Goal: Check status: Check status

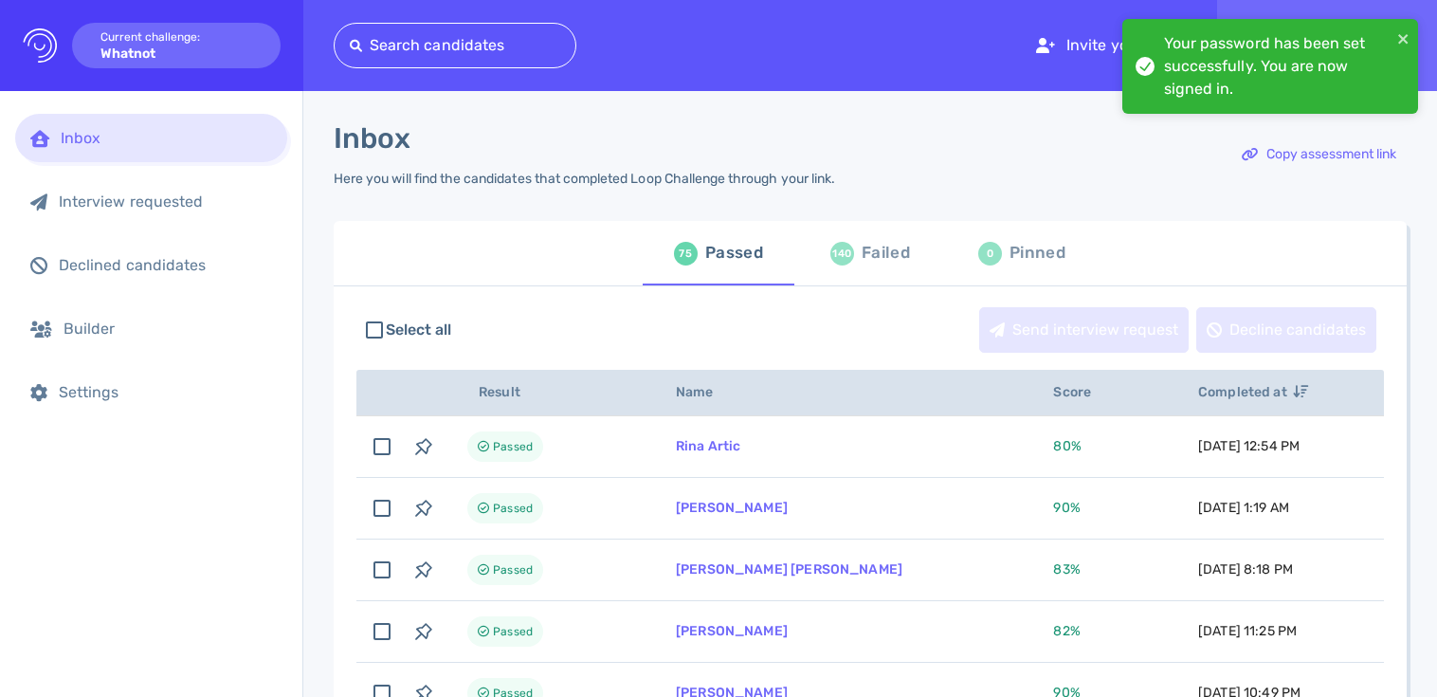
click at [501, 44] on div at bounding box center [455, 45] width 210 height 27
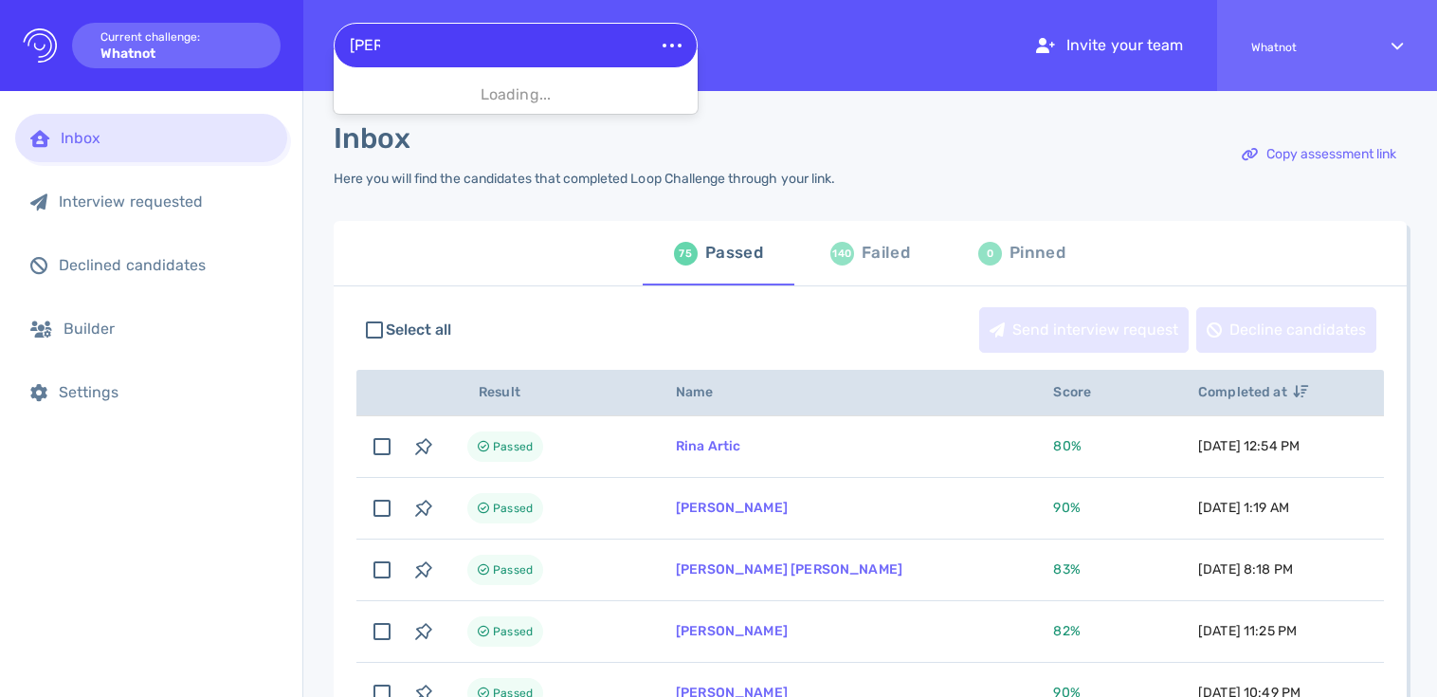
type input "gavin"
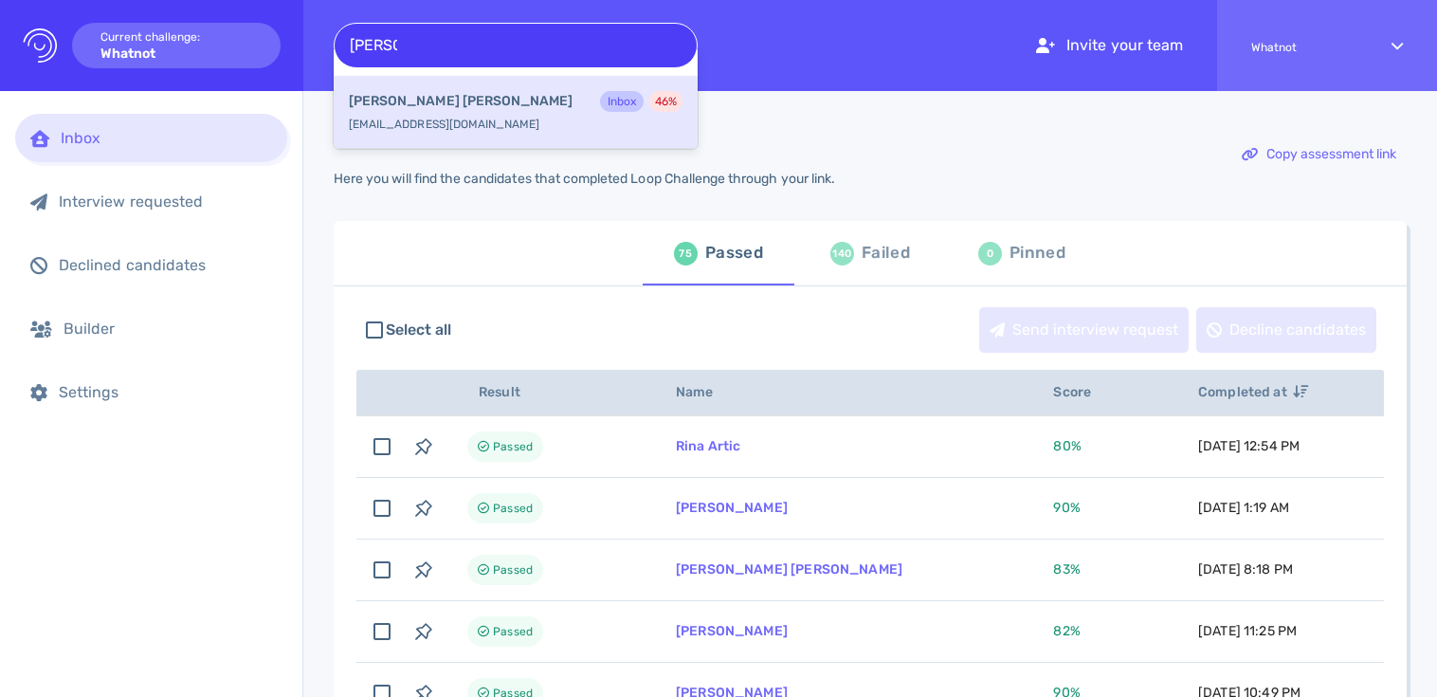
click at [513, 117] on div "Gavin Murray Inbox 46 % themint@outlook.ie" at bounding box center [516, 112] width 364 height 73
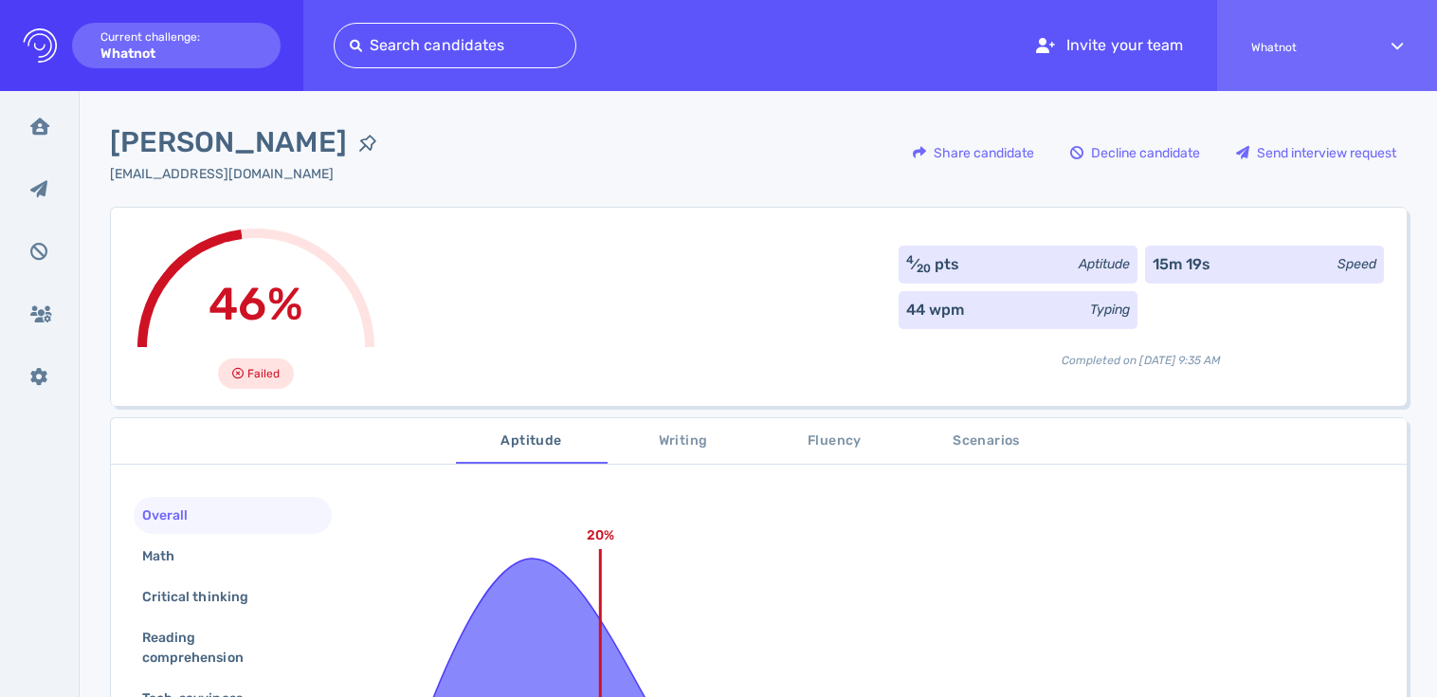
click at [1192, 305] on div "4 ⁄ 20 pts Aptitude 15m 19s Speed 44 wpm Typing Completed on [DATE] 9:35 AM" at bounding box center [1140, 306] width 485 height 123
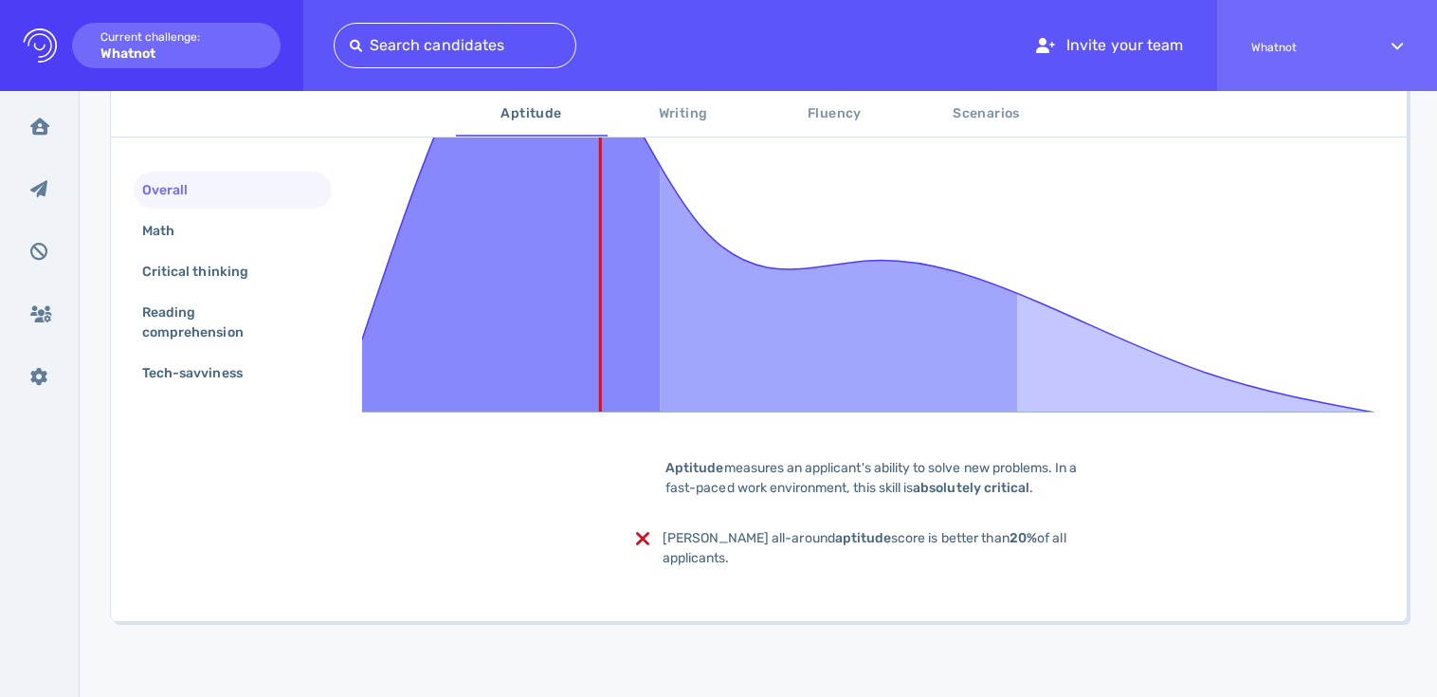
scroll to position [247, 0]
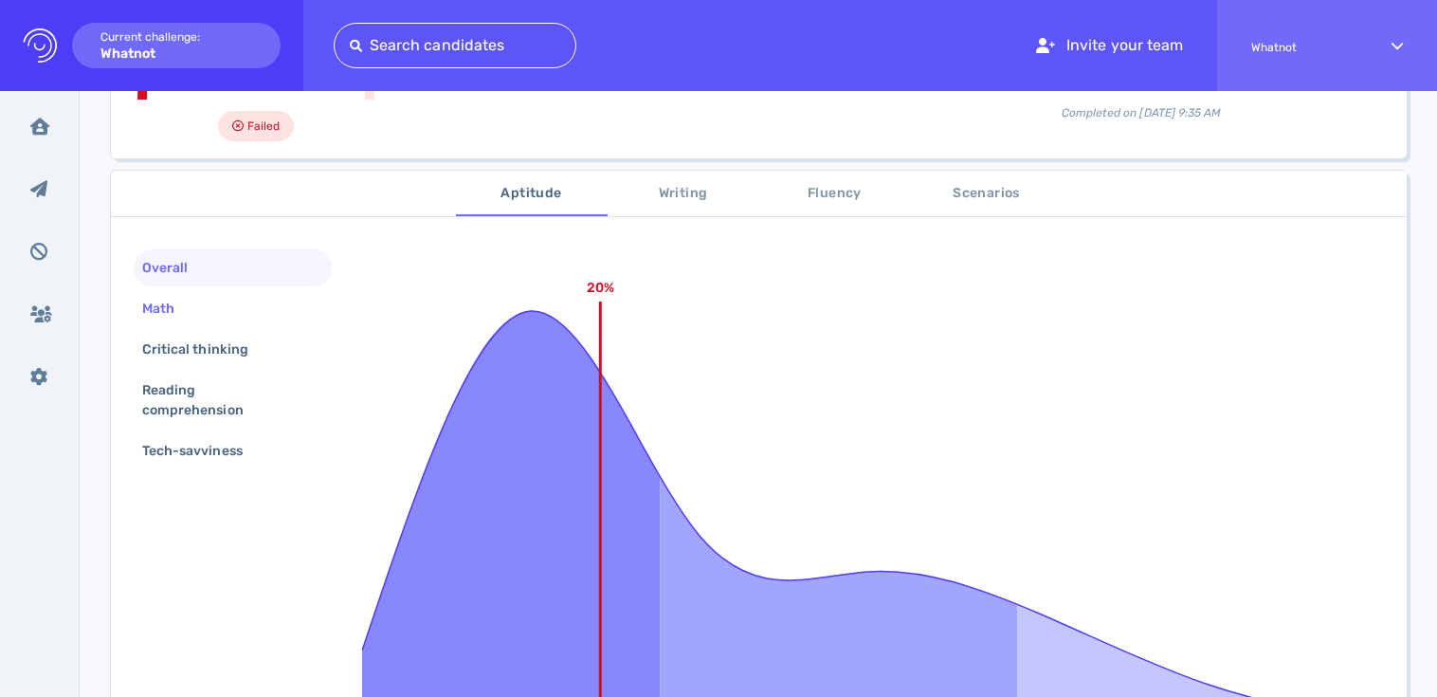
click at [168, 304] on div "Math" at bounding box center [167, 308] width 59 height 27
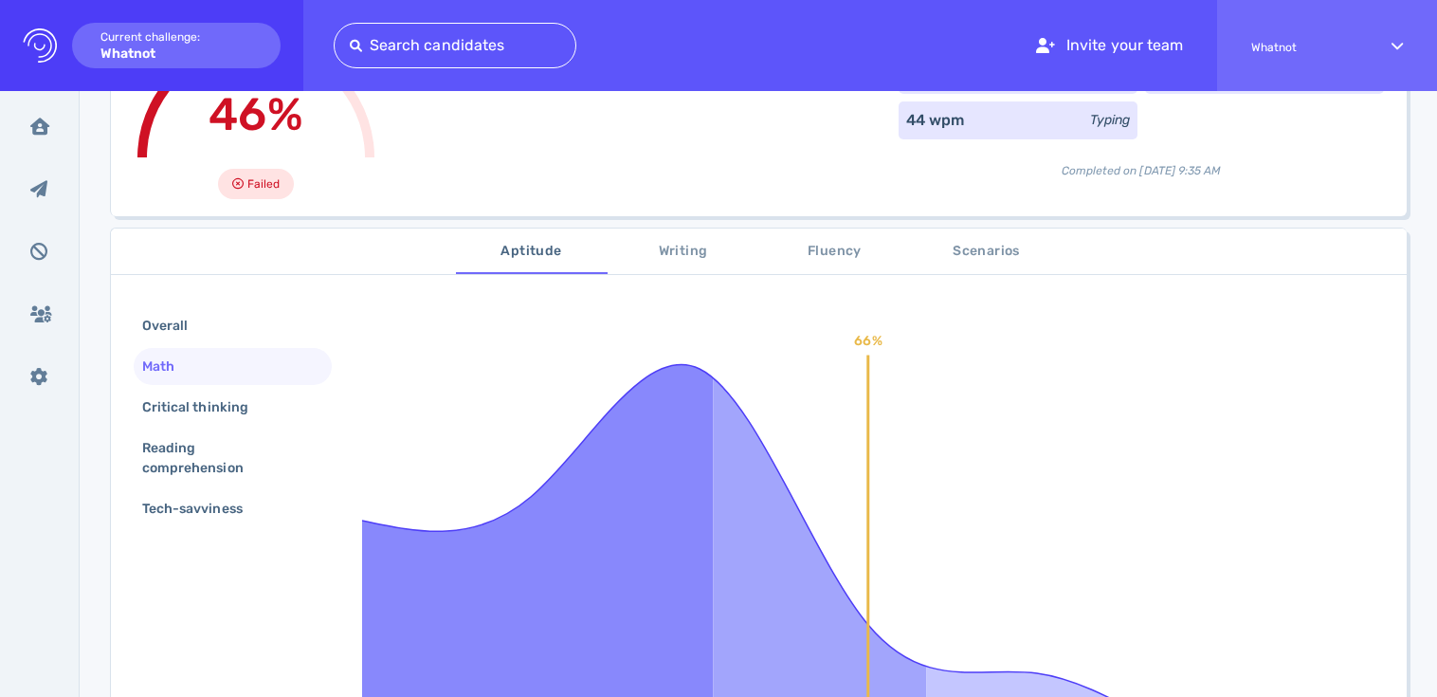
scroll to position [296, 0]
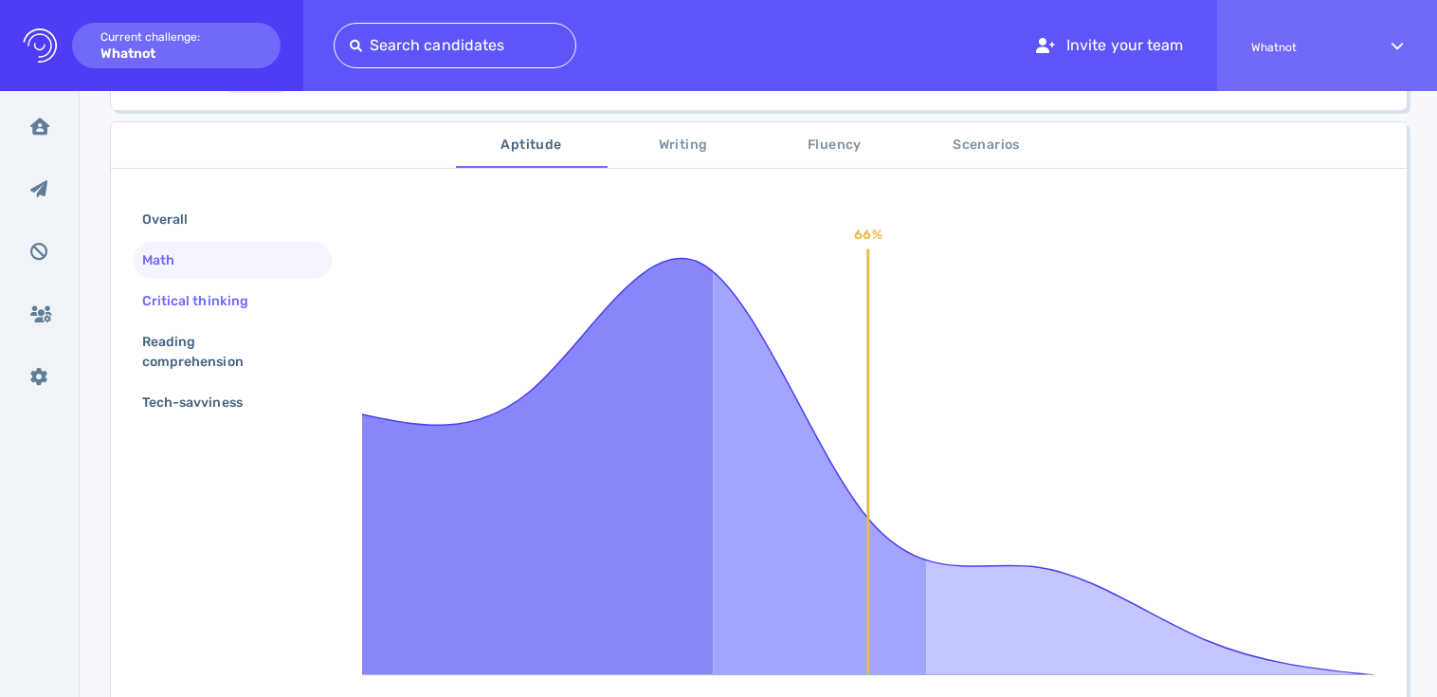
click at [225, 316] on div "Critical thinking" at bounding box center [233, 300] width 198 height 37
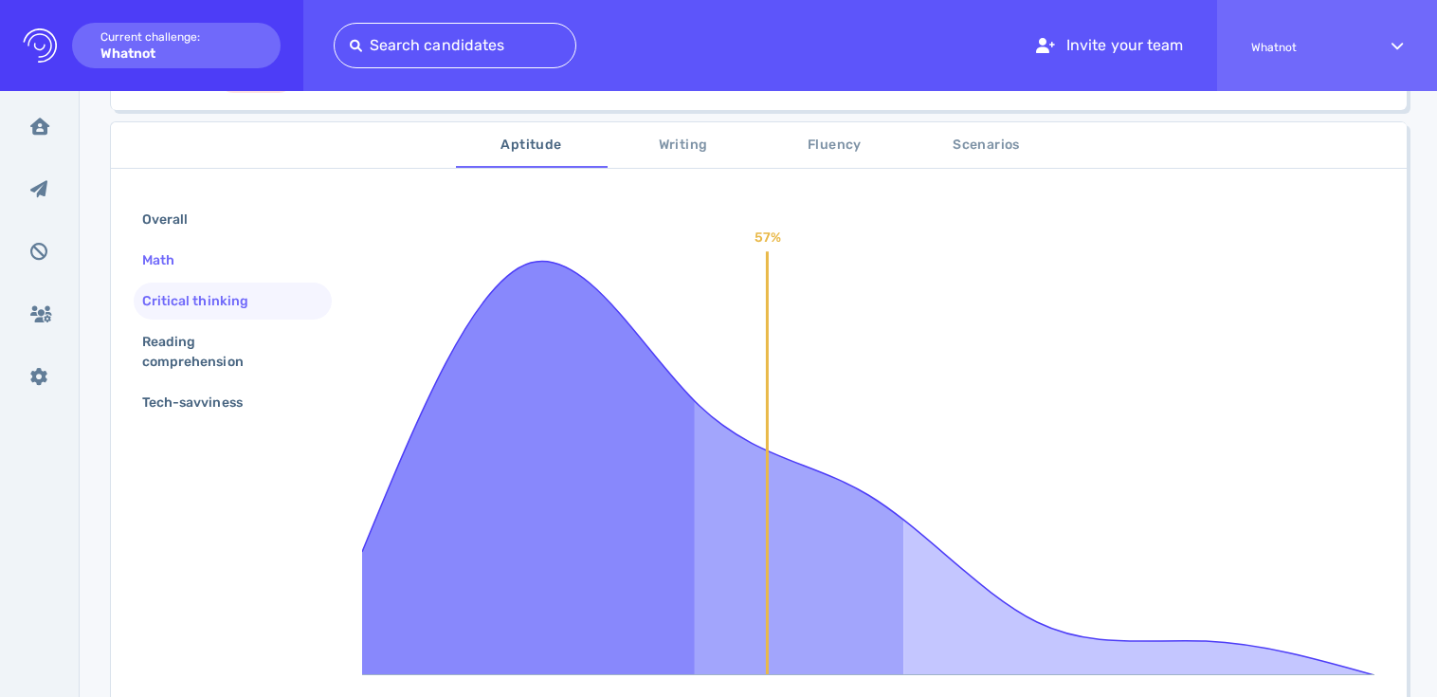
click at [159, 257] on div "Math" at bounding box center [167, 259] width 59 height 27
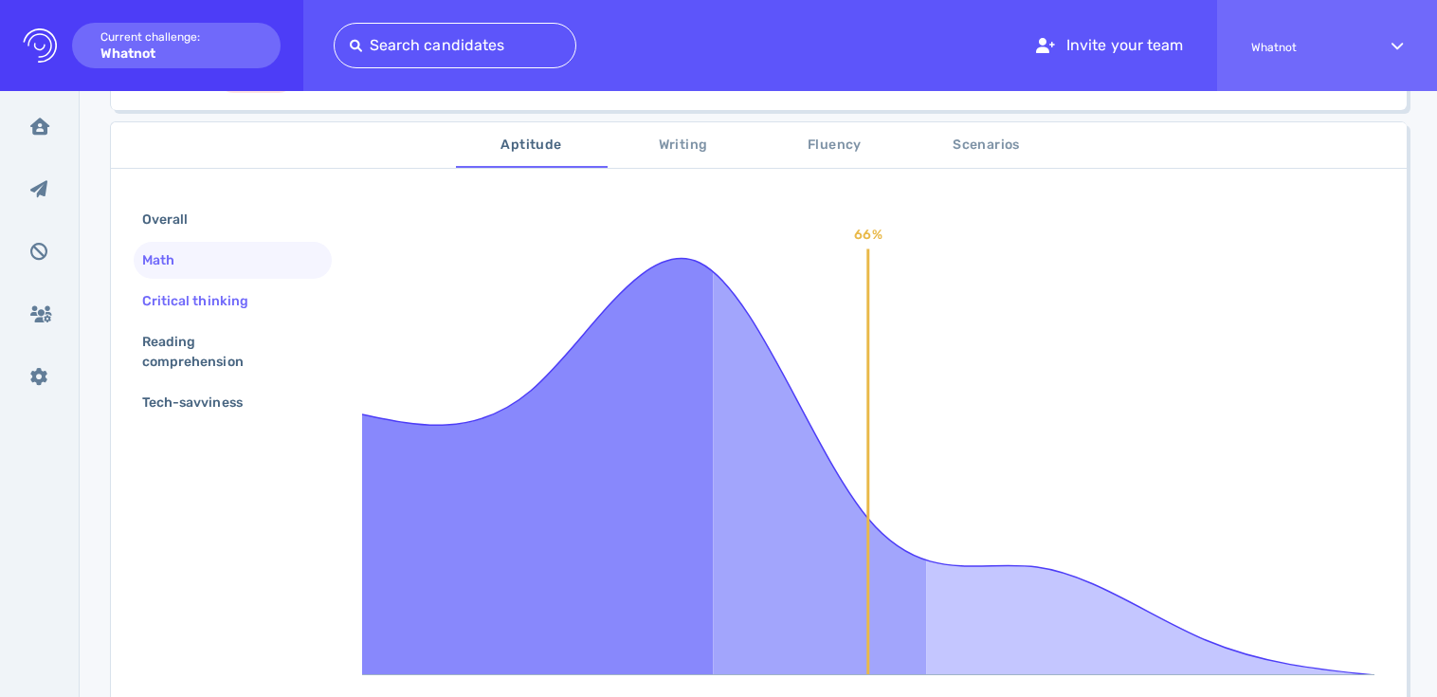
click at [171, 290] on div "Critical thinking" at bounding box center [204, 300] width 133 height 27
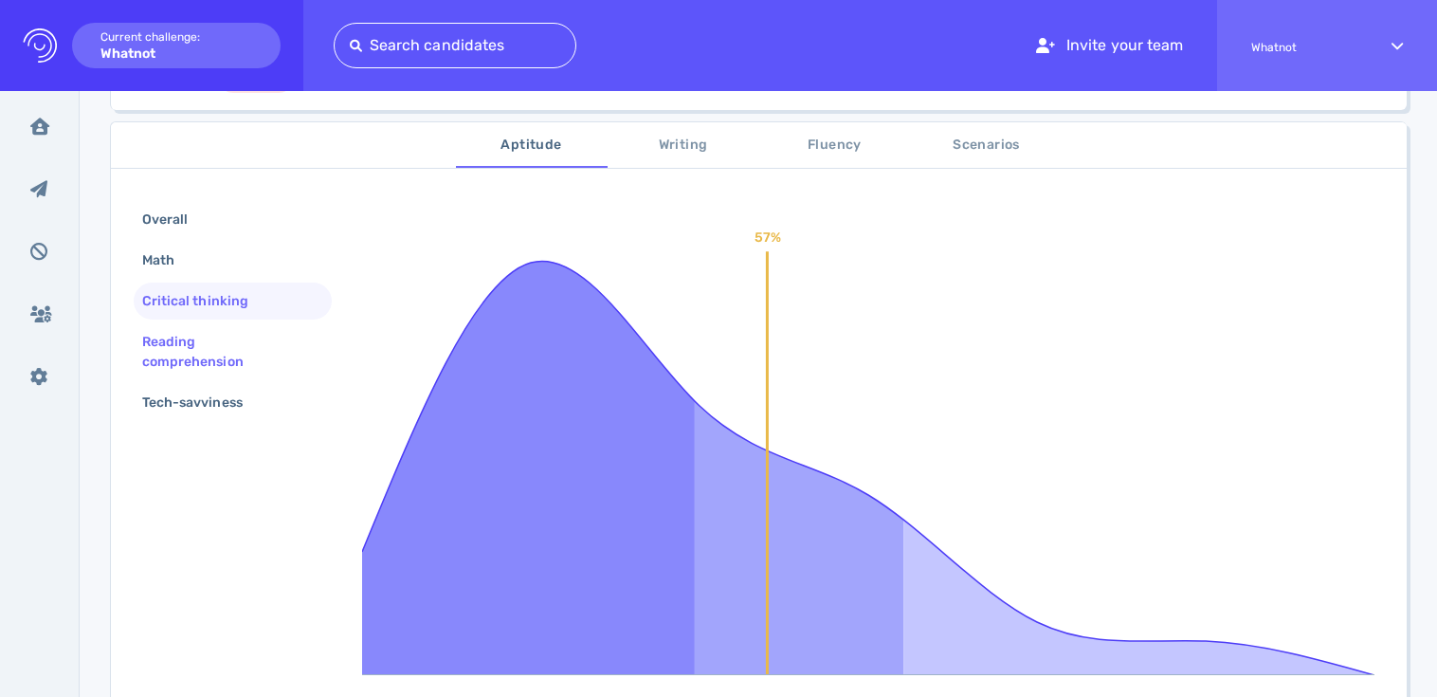
click at [174, 336] on div "Reading comprehension" at bounding box center [224, 351] width 173 height 47
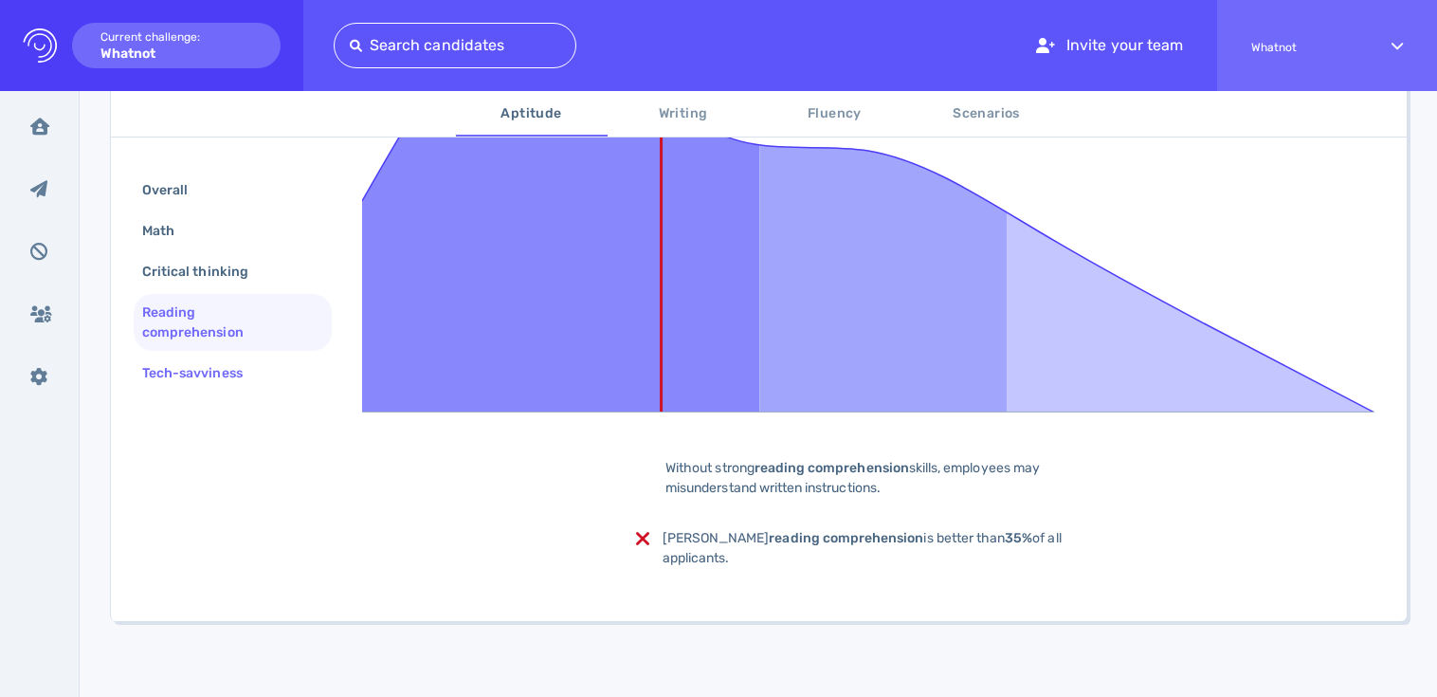
scroll to position [248, 0]
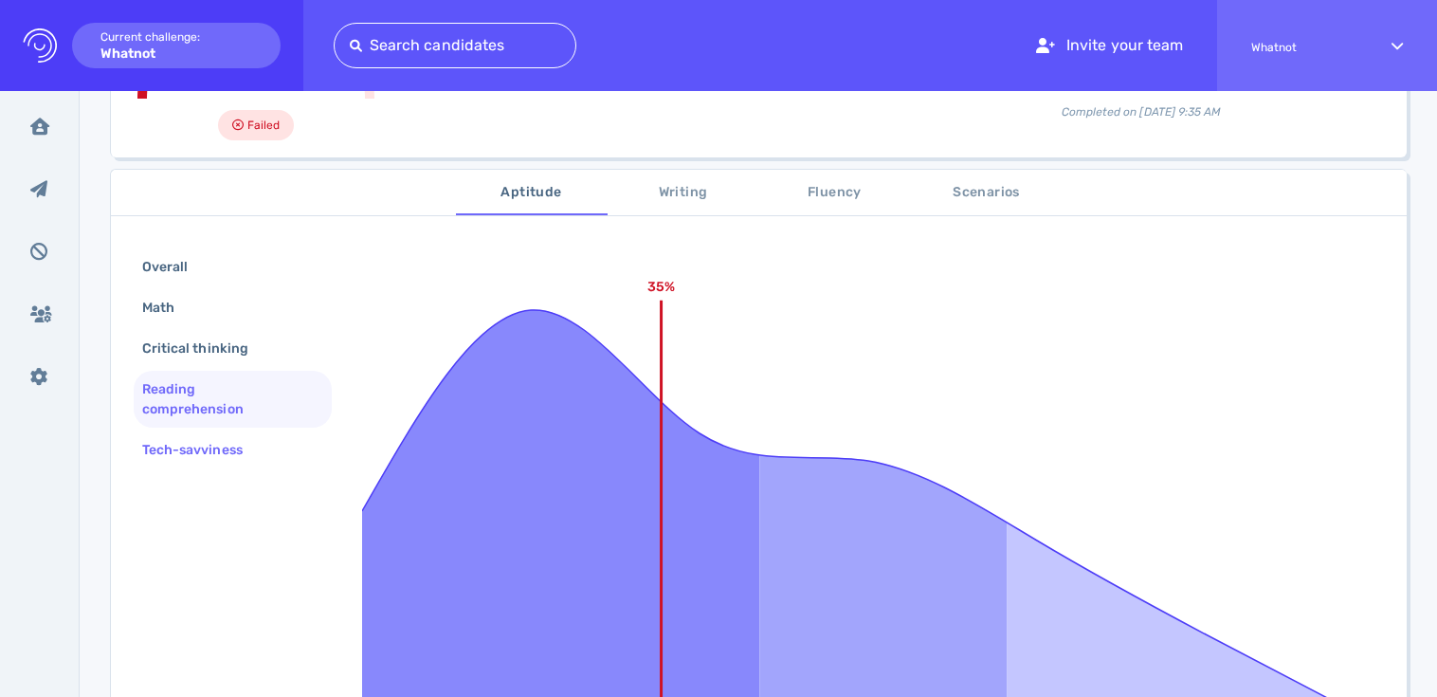
click at [174, 451] on div "Tech-savviness" at bounding box center [201, 449] width 127 height 27
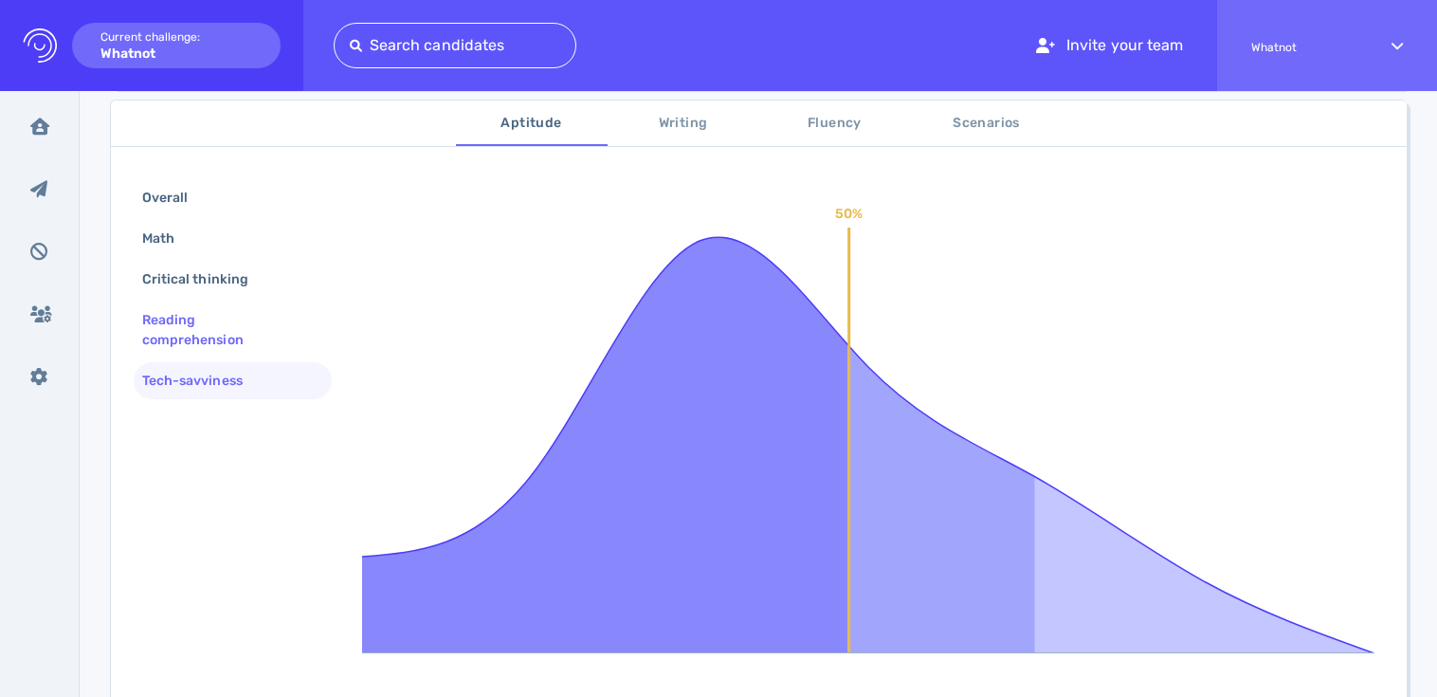
scroll to position [292, 0]
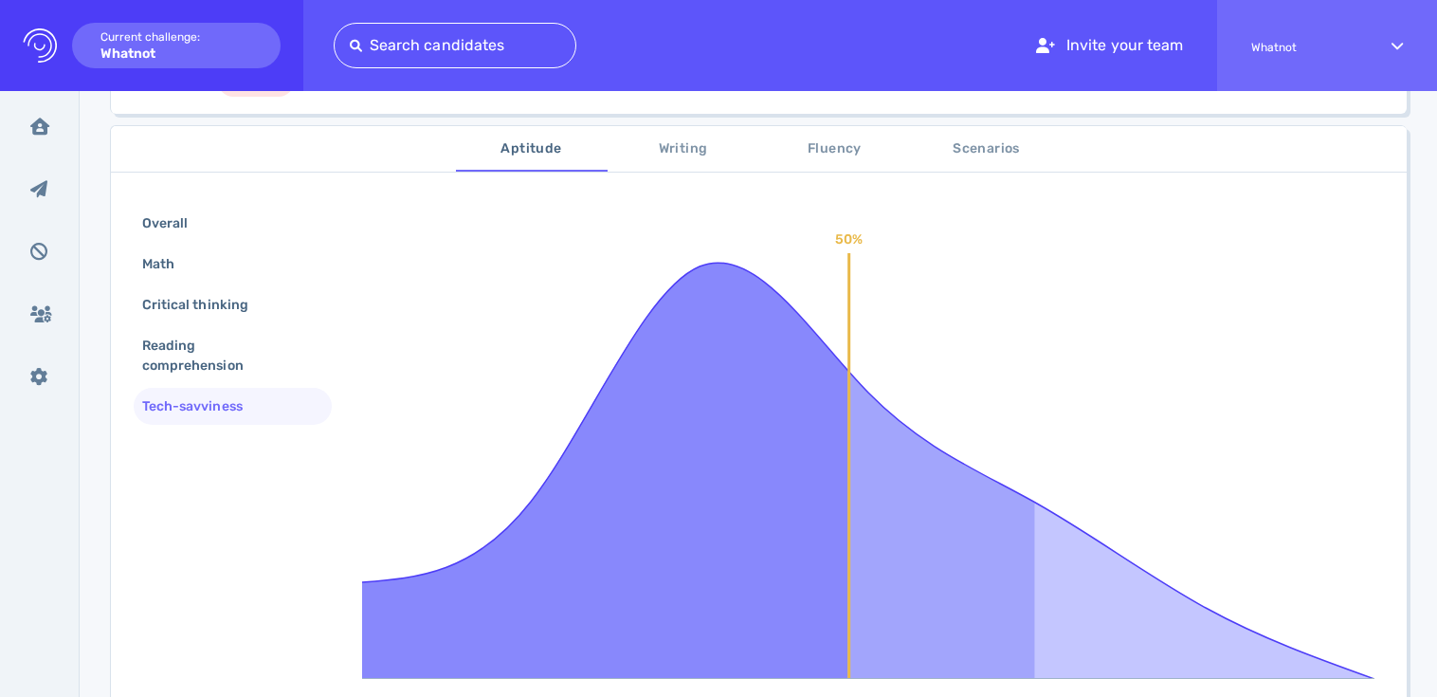
click at [693, 145] on span "Writing" at bounding box center [683, 149] width 129 height 24
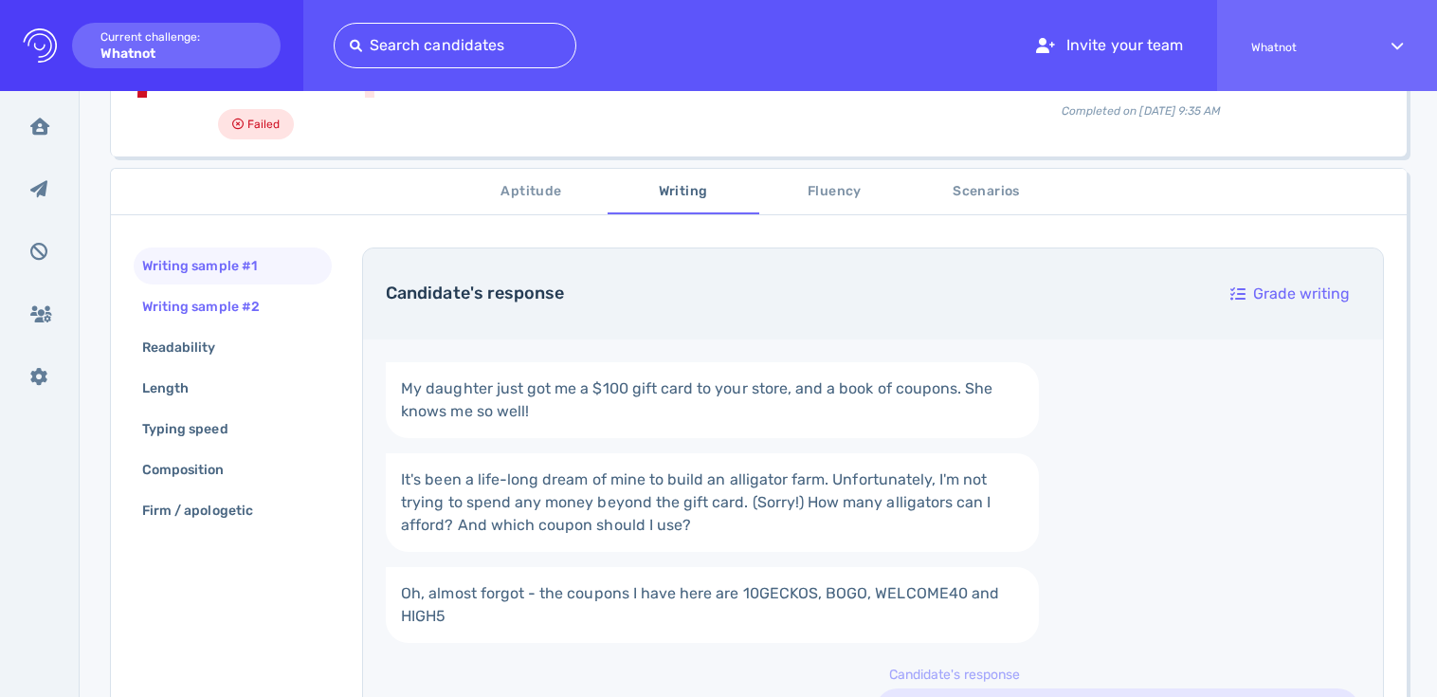
scroll to position [86, 0]
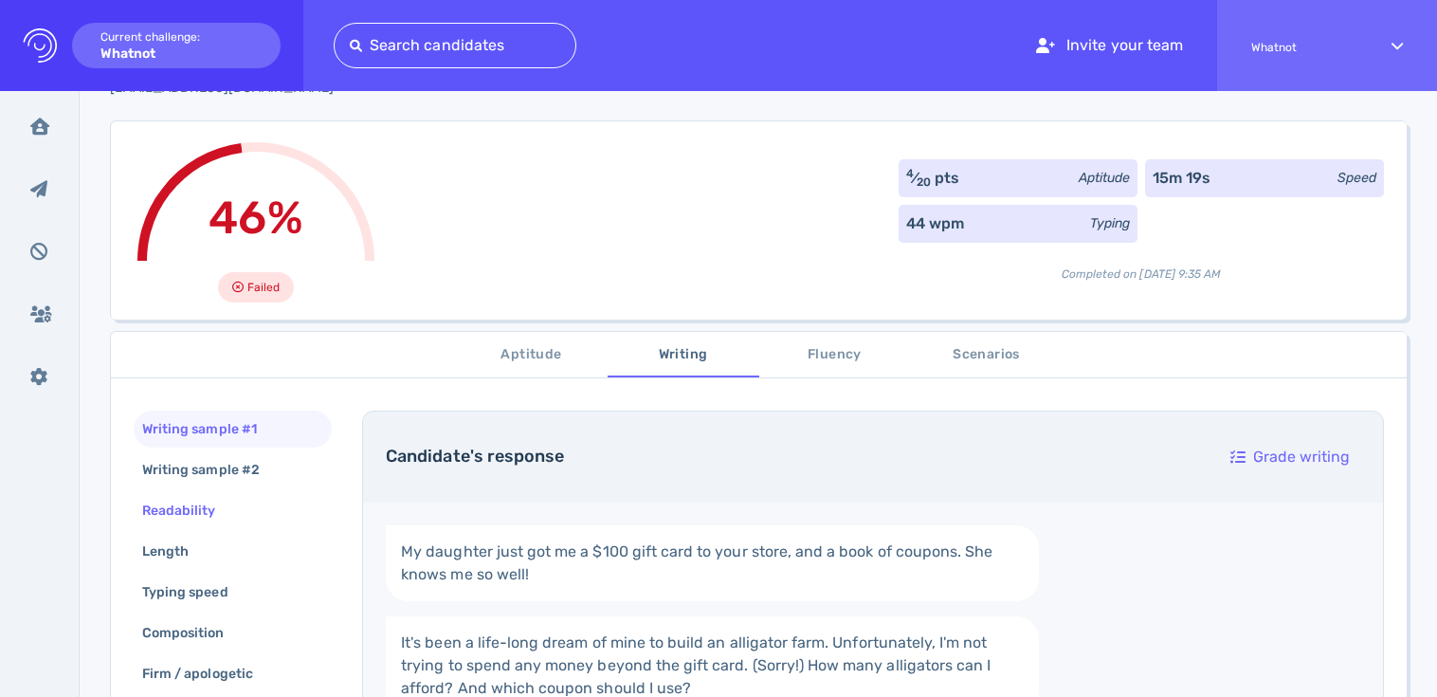
click at [158, 519] on div "Readability" at bounding box center [188, 510] width 100 height 27
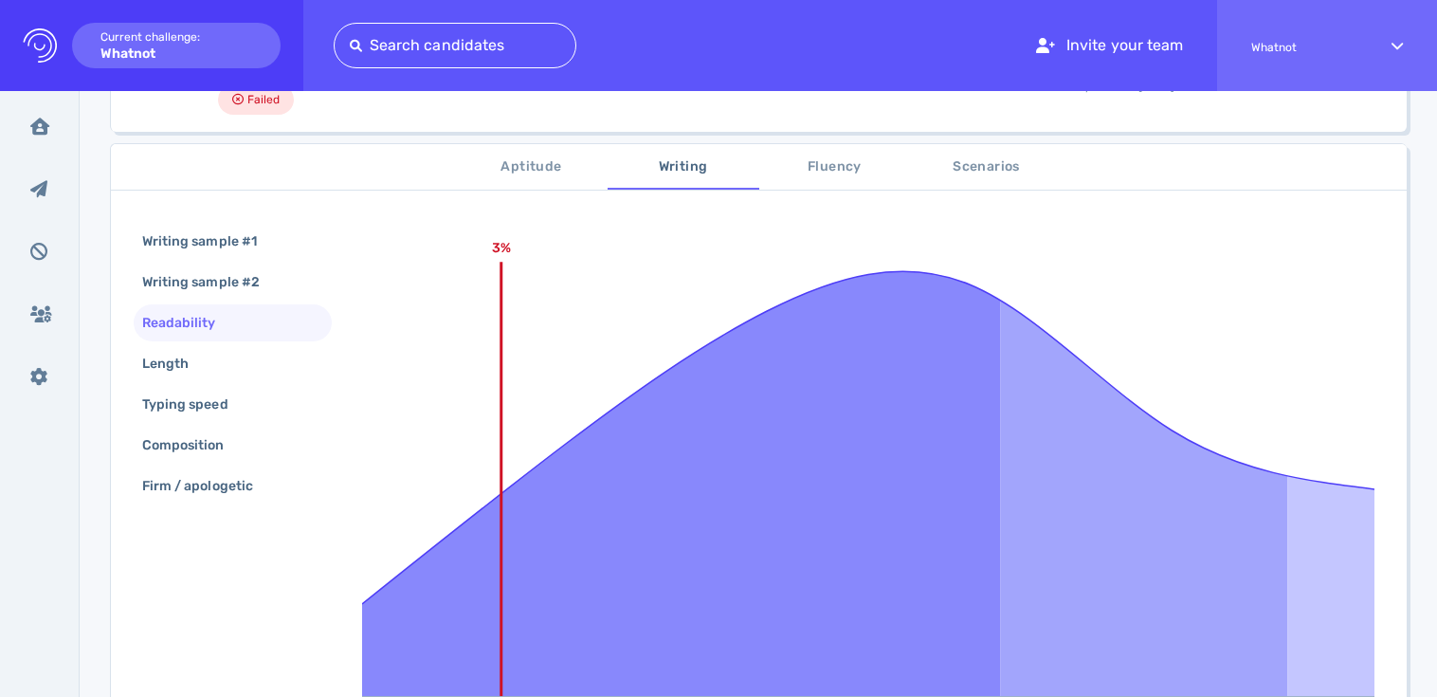
scroll to position [259, 0]
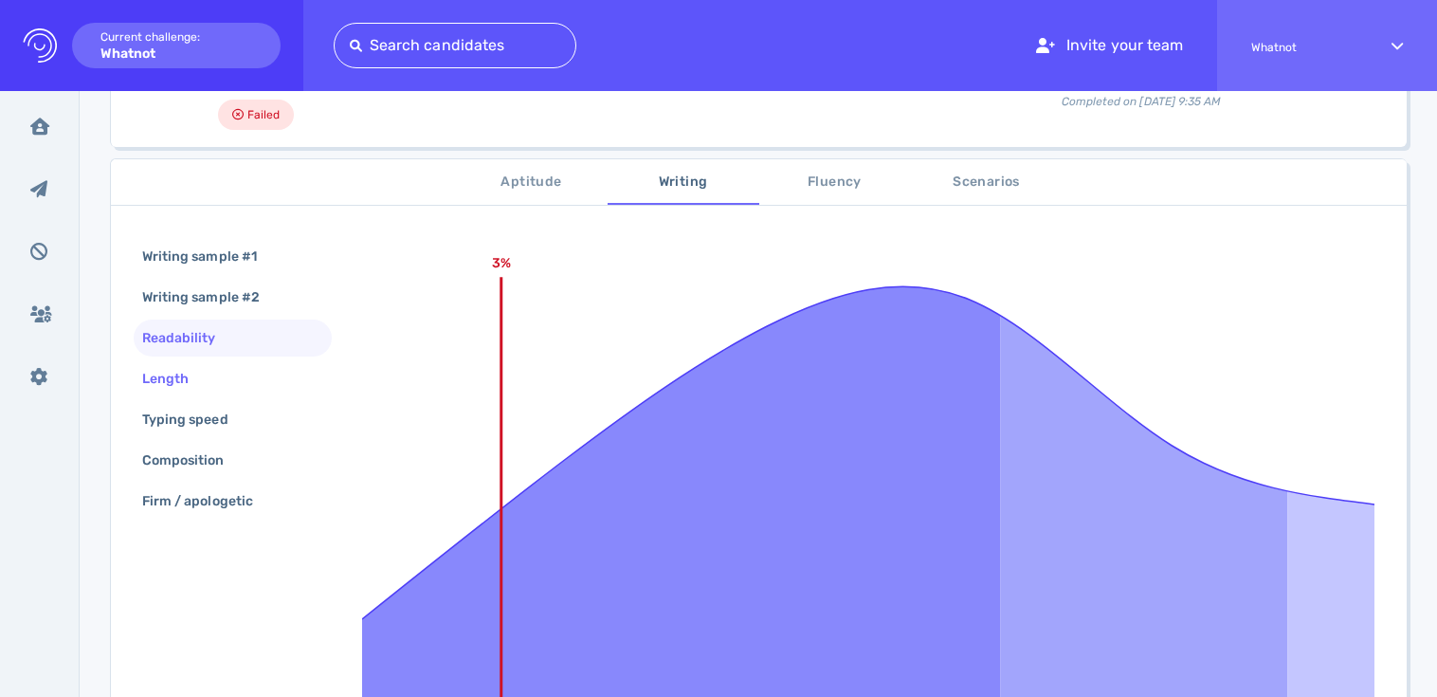
click at [175, 374] on div "Length" at bounding box center [174, 378] width 73 height 27
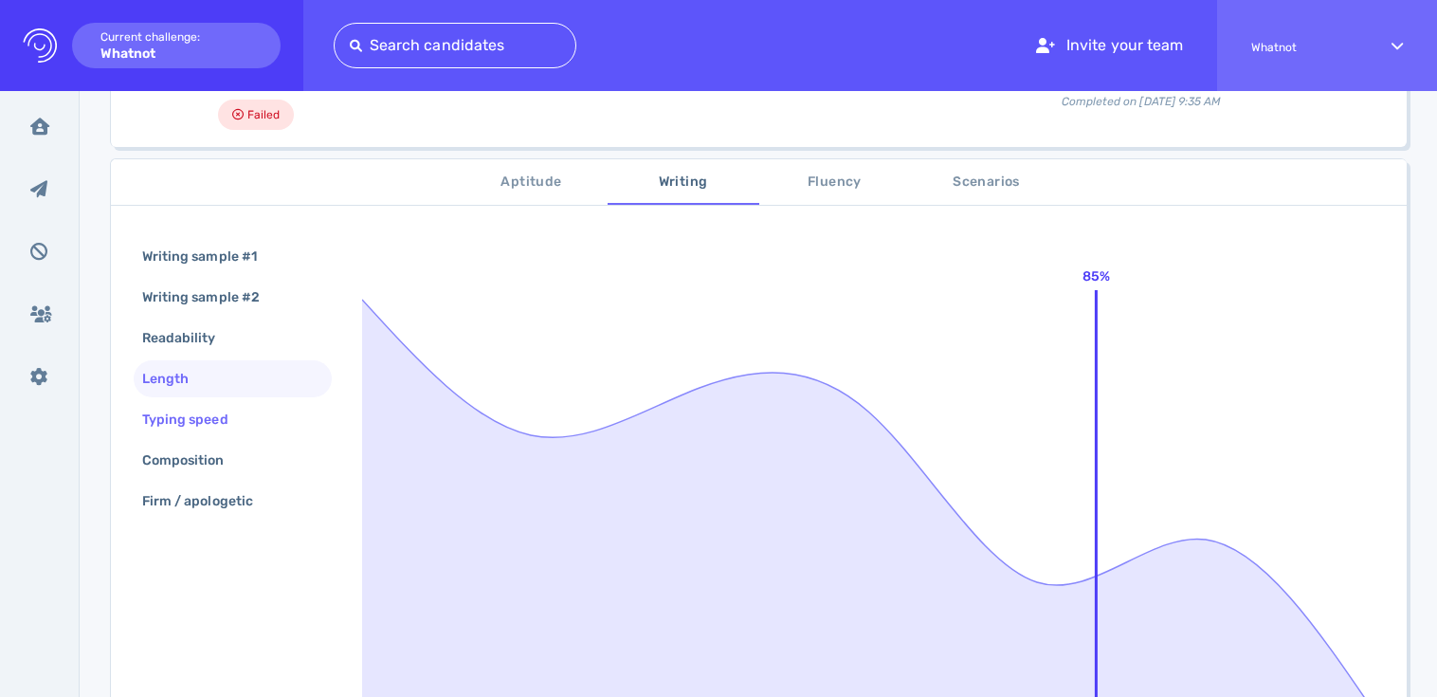
click at [188, 411] on div "Typing speed" at bounding box center [194, 419] width 113 height 27
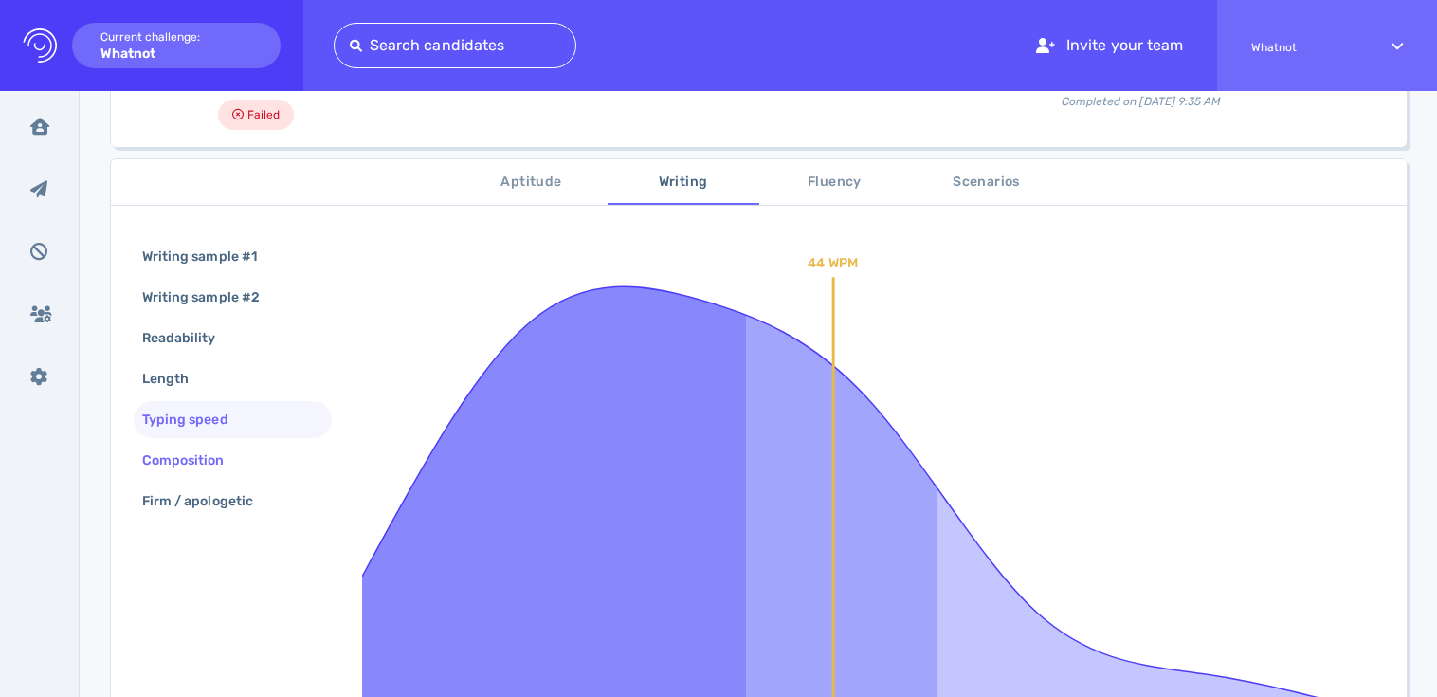
click at [178, 463] on div "Composition" at bounding box center [192, 459] width 109 height 27
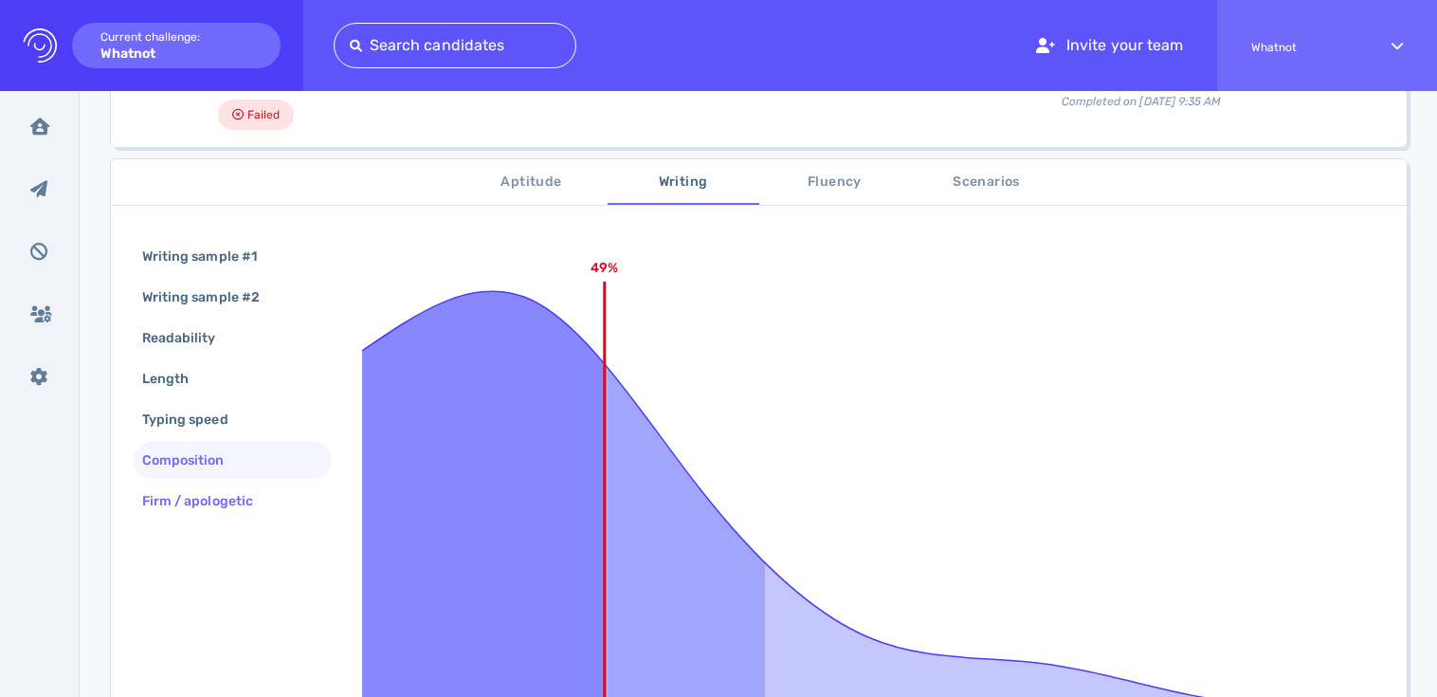
click at [186, 501] on div "Firm / apologetic" at bounding box center [206, 500] width 137 height 27
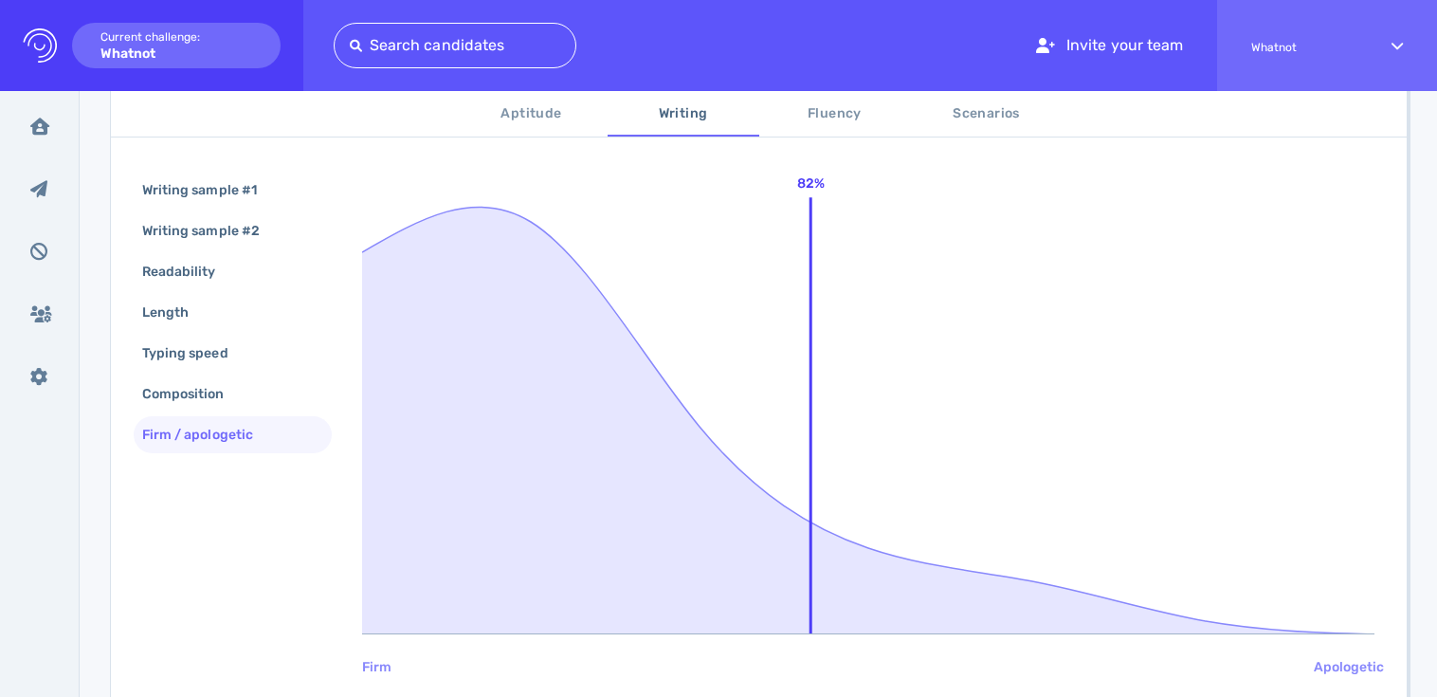
scroll to position [172, 0]
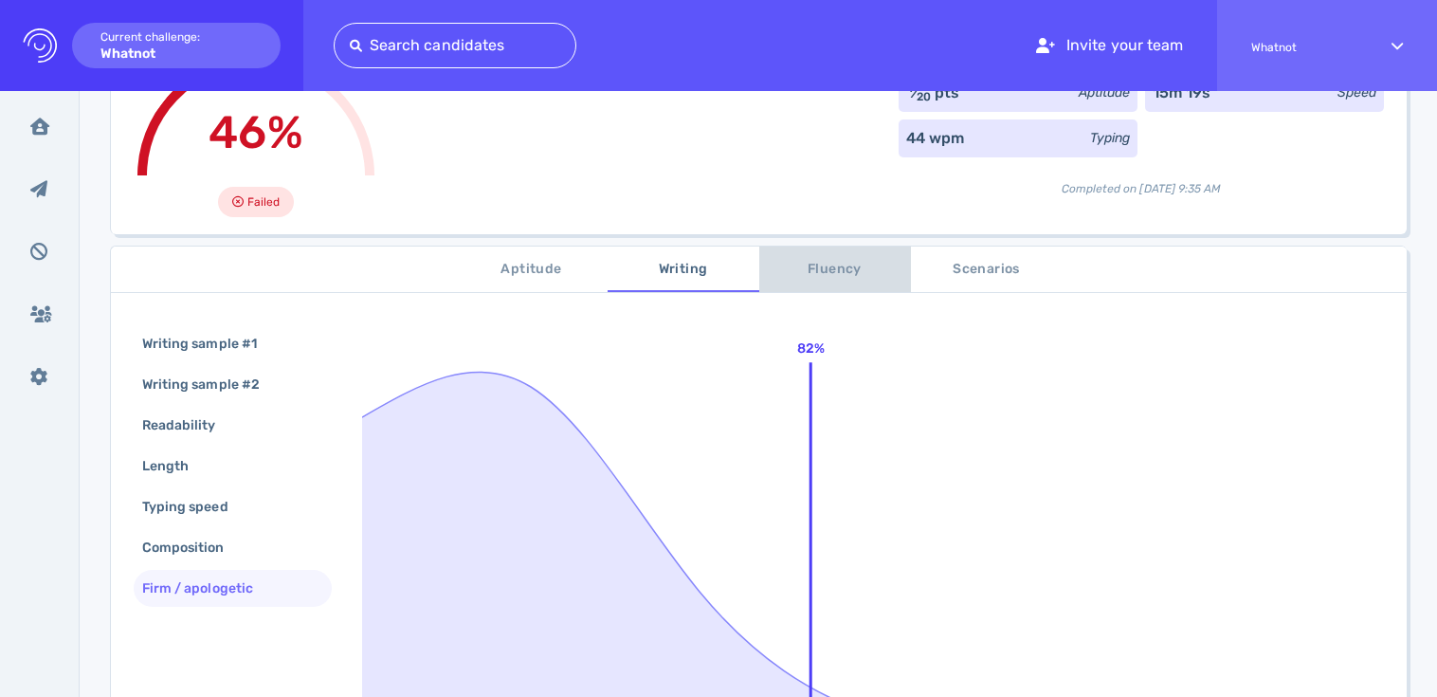
click at [829, 282] on button "Fluency" at bounding box center [835, 268] width 152 height 45
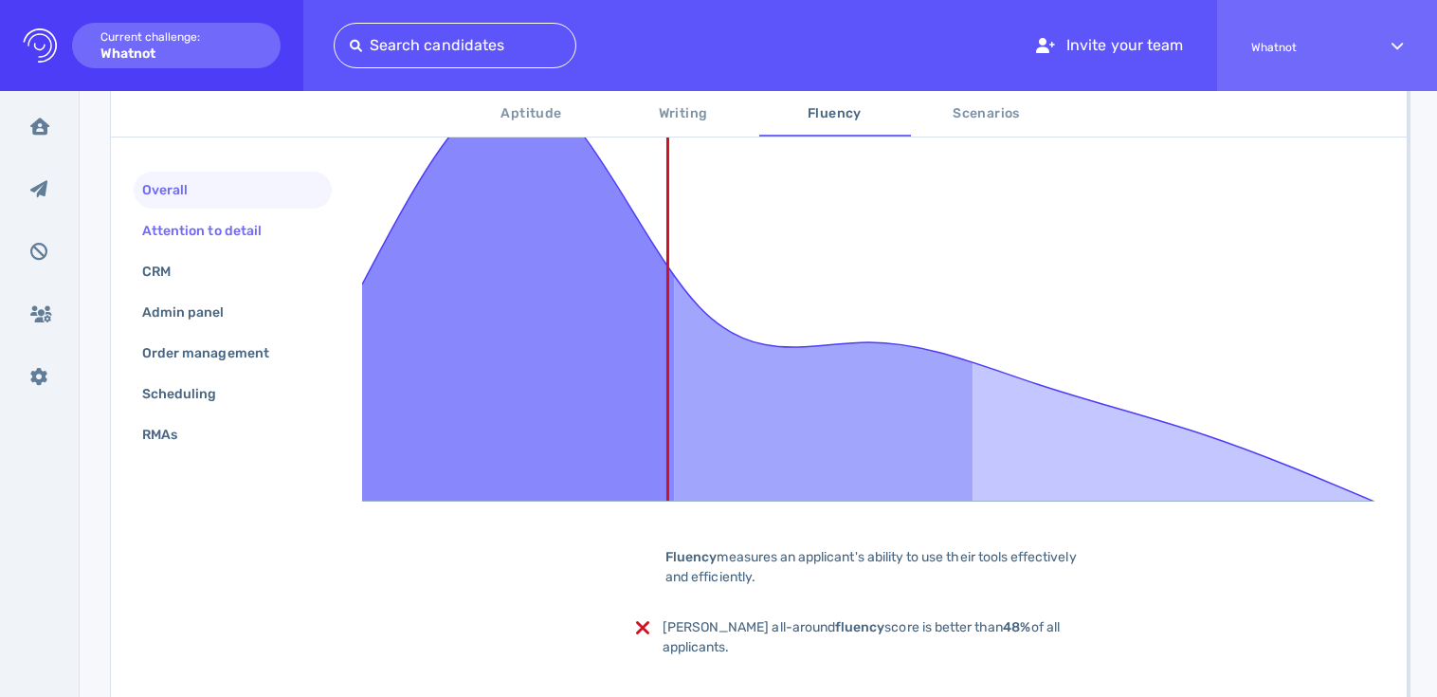
scroll to position [466, 0]
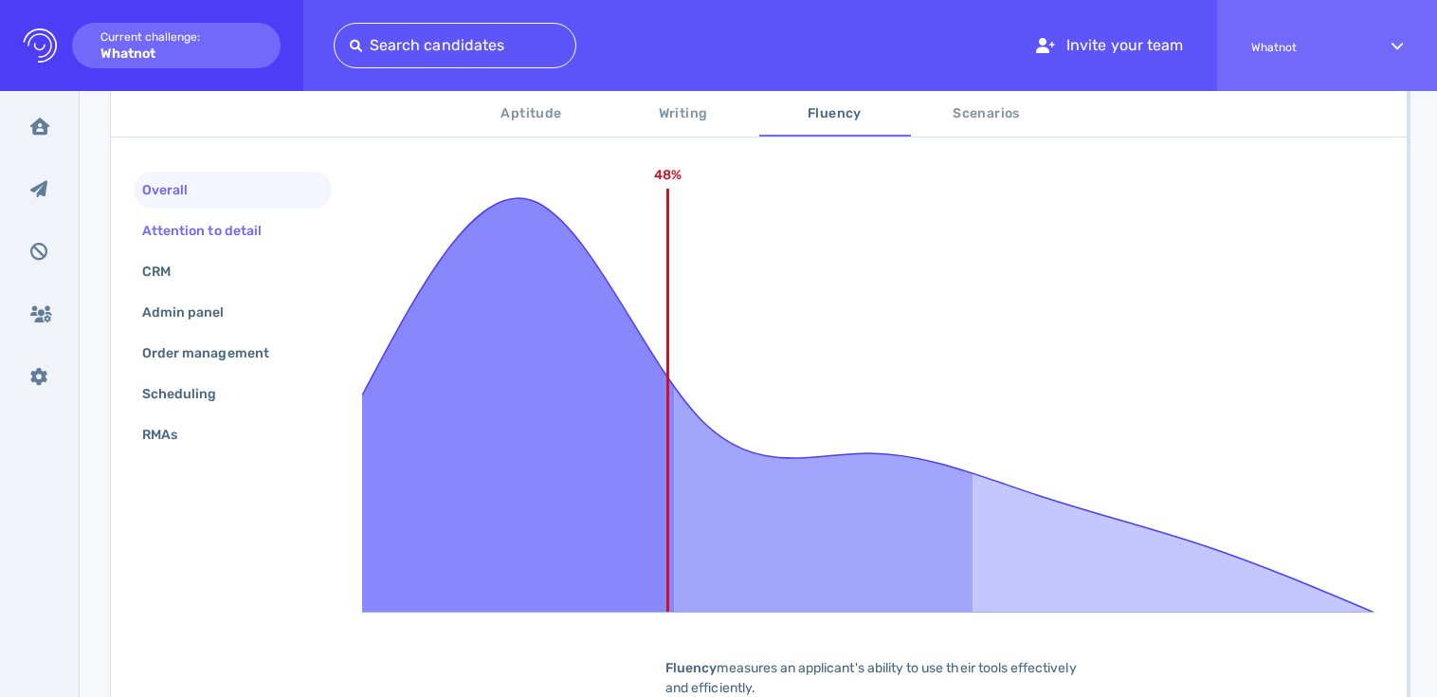
click at [215, 234] on div "Attention to detail" at bounding box center [211, 230] width 146 height 27
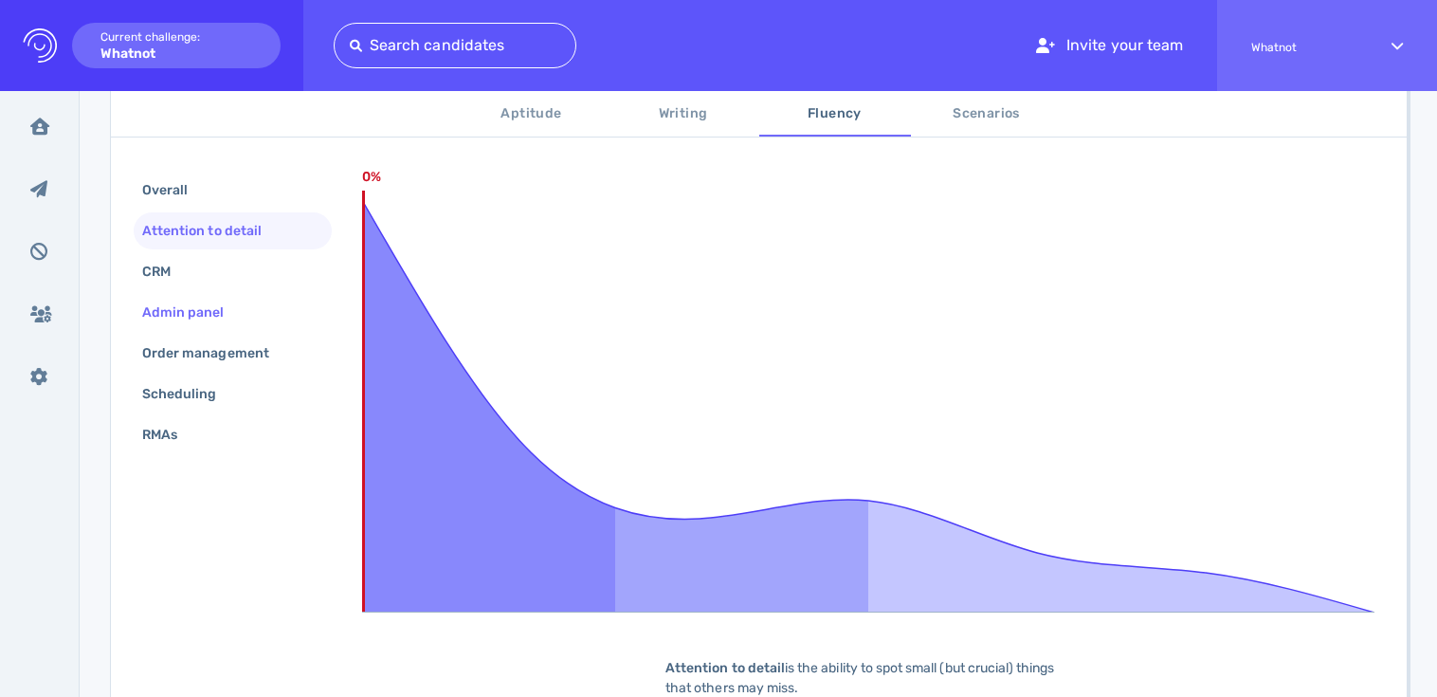
scroll to position [539, 0]
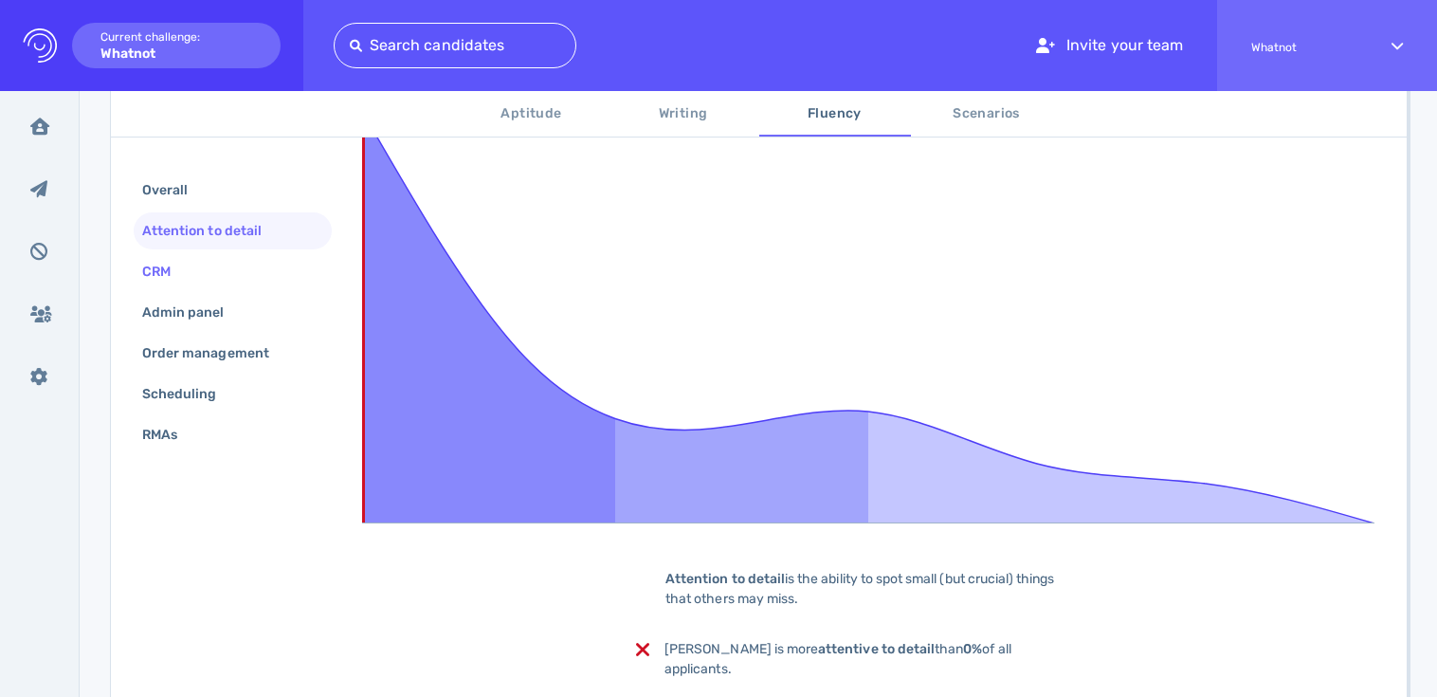
click at [153, 264] on div "CRM" at bounding box center [165, 271] width 55 height 27
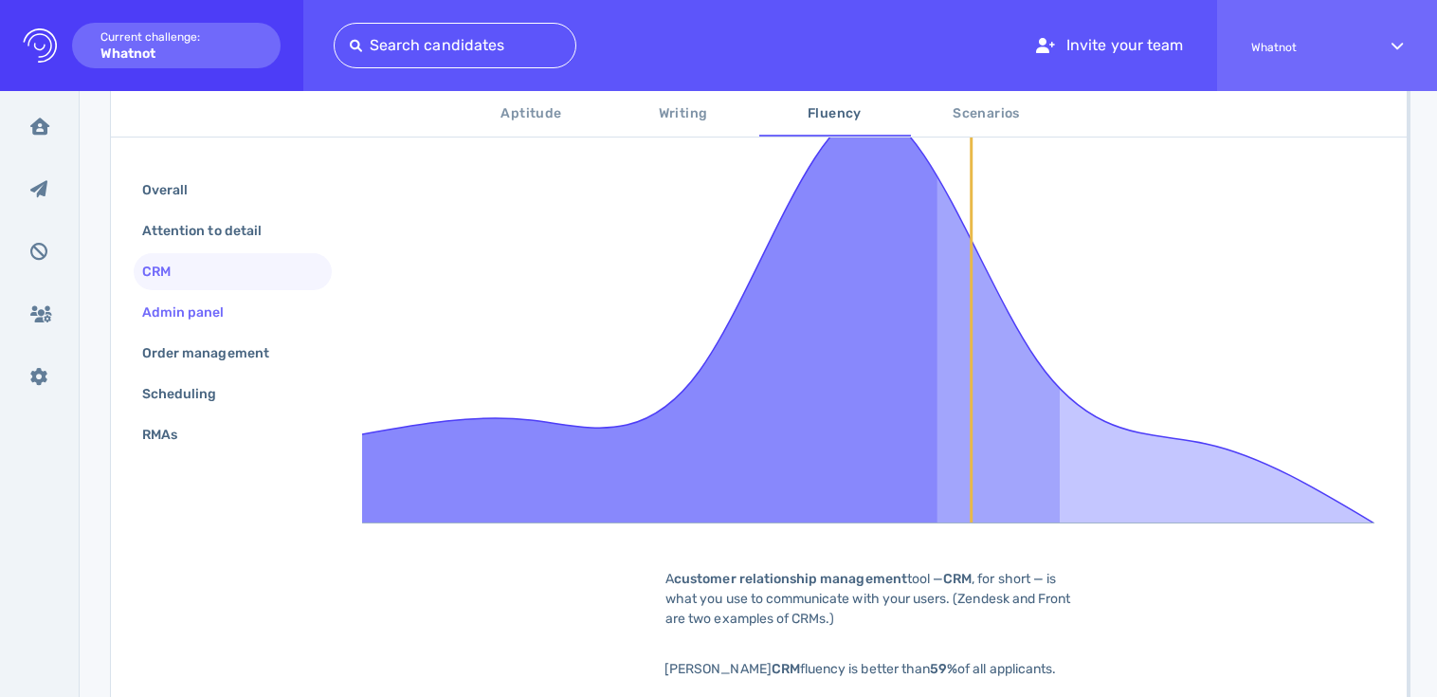
click at [175, 321] on div "Admin panel" at bounding box center [192, 312] width 109 height 27
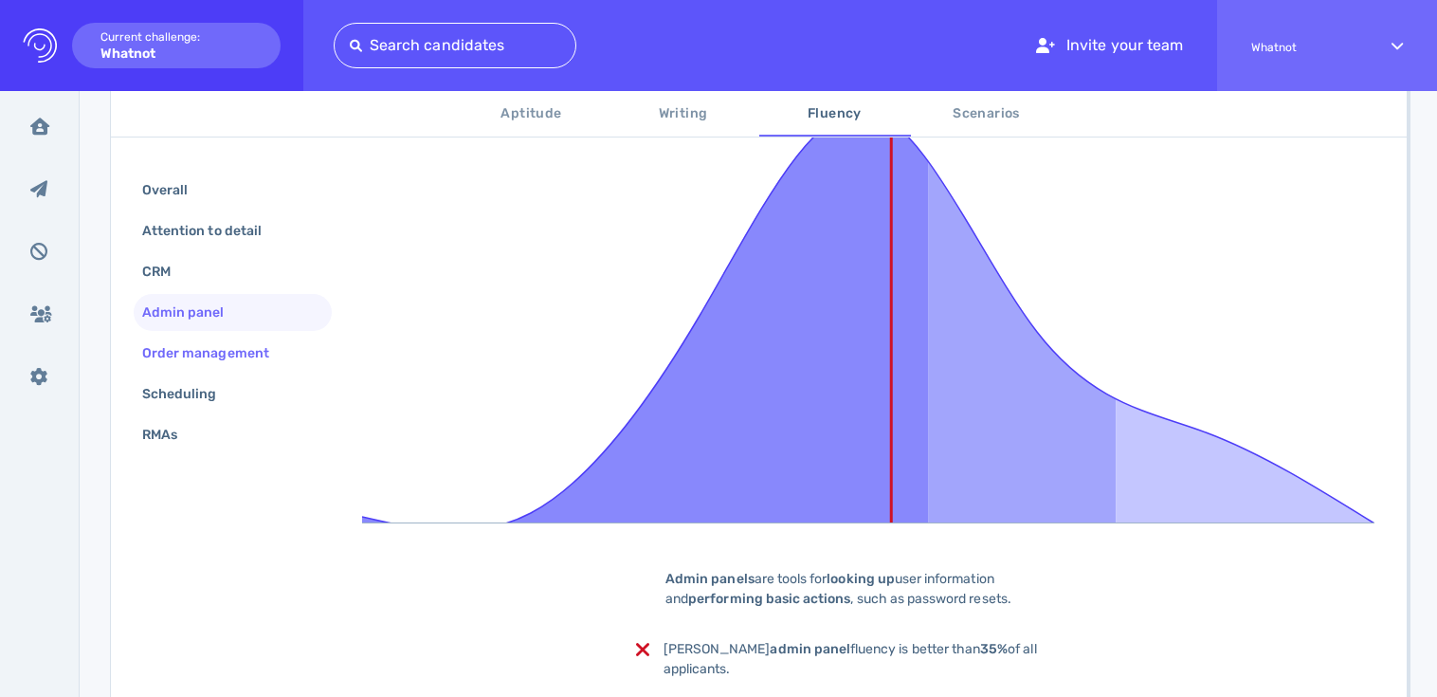
click at [175, 340] on div "Order management" at bounding box center [215, 352] width 154 height 27
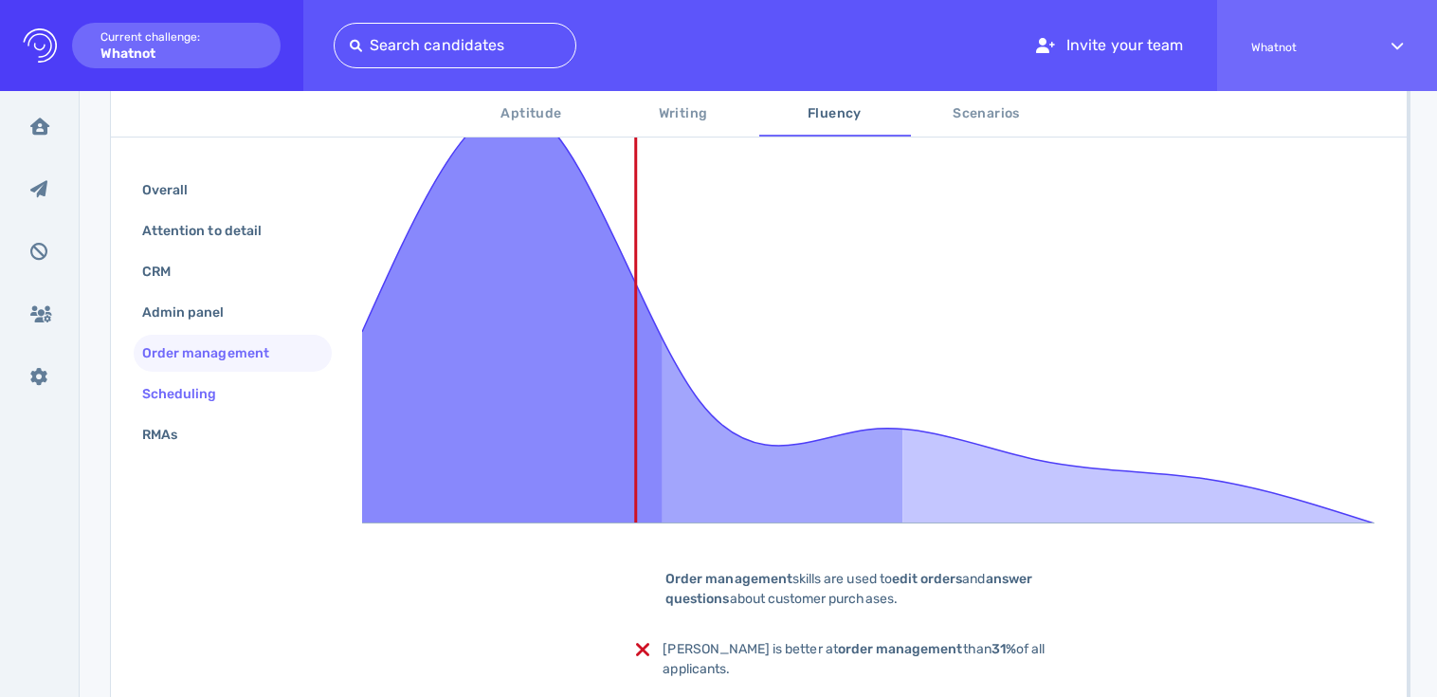
click at [167, 401] on div "Scheduling" at bounding box center [188, 393] width 101 height 27
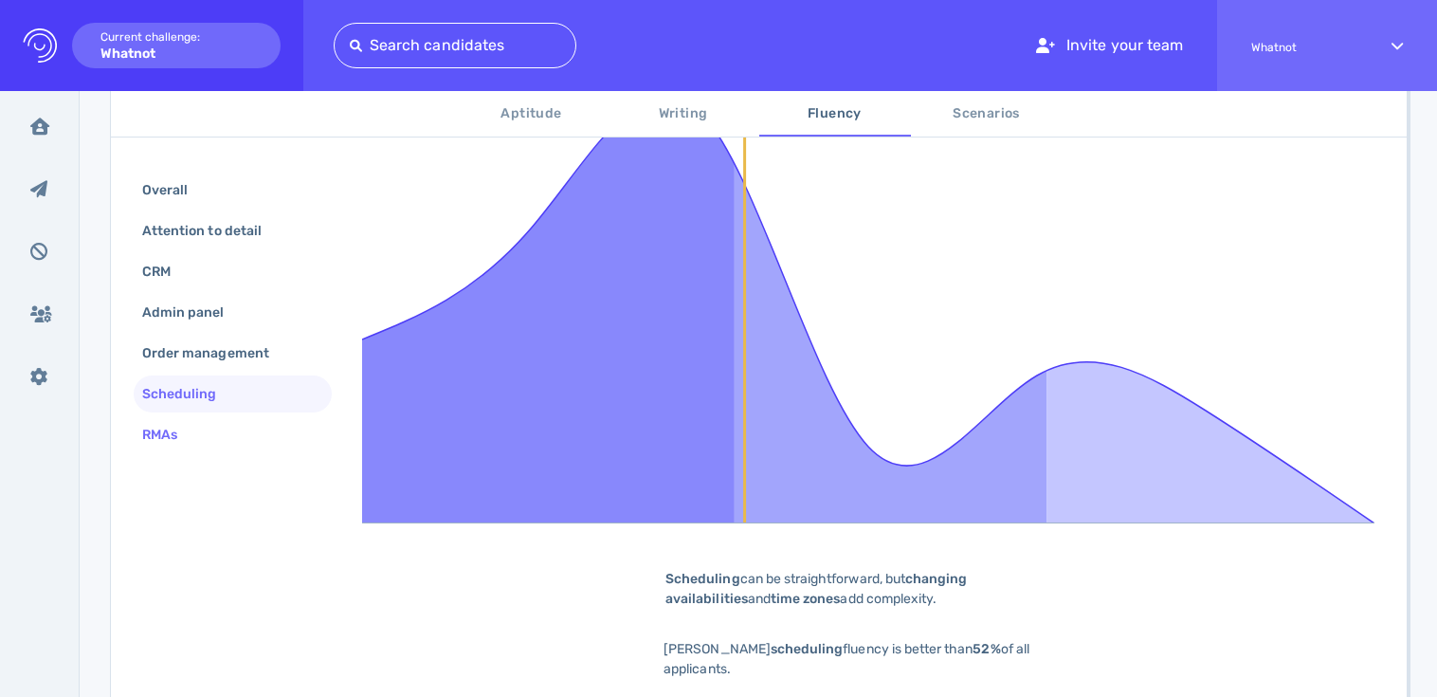
click at [167, 438] on div "RMAs" at bounding box center [169, 434] width 62 height 27
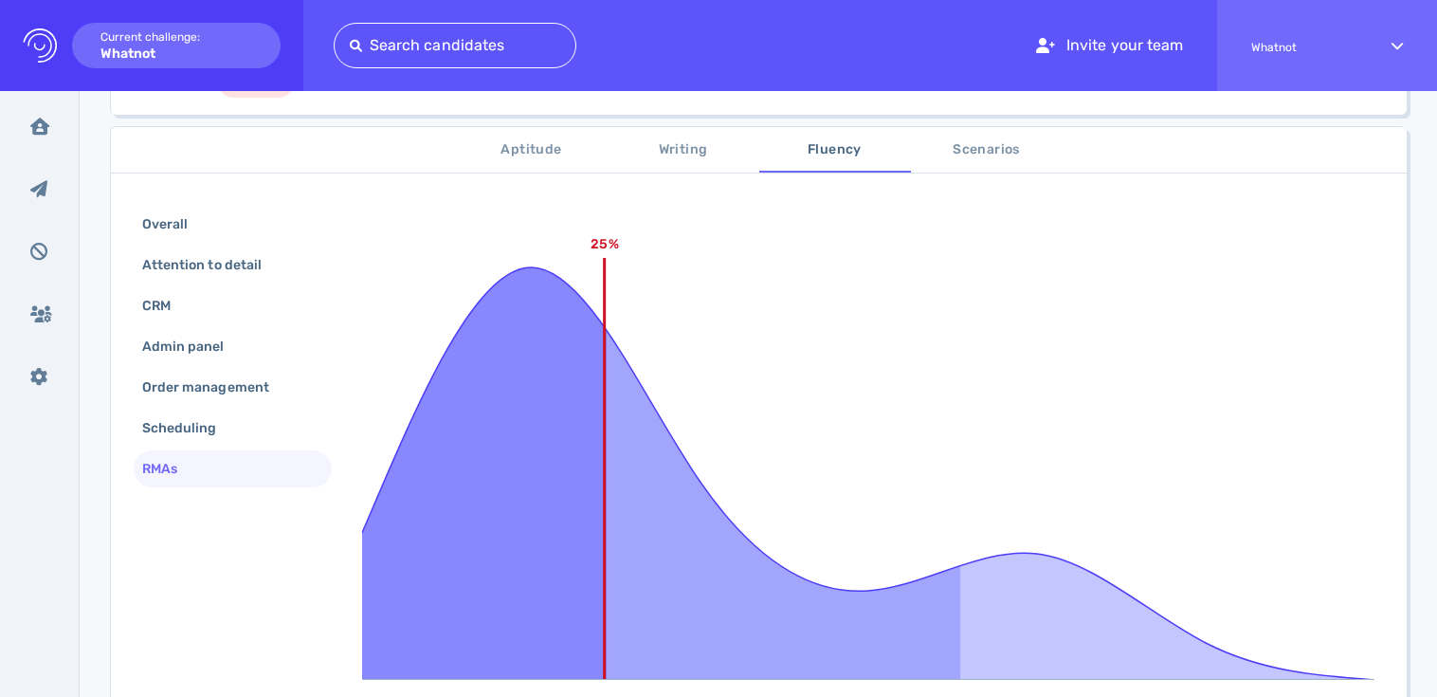
scroll to position [299, 0]
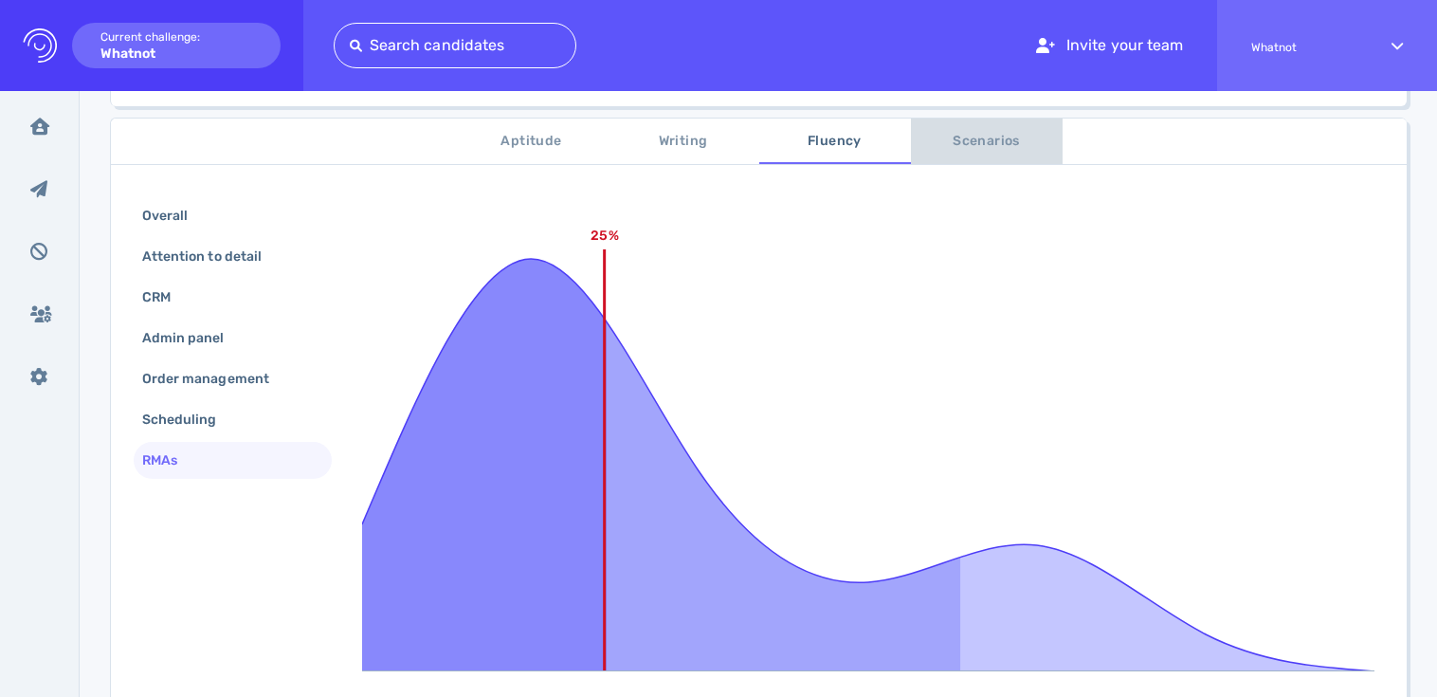
click at [981, 144] on span "Scenarios" at bounding box center [986, 142] width 129 height 24
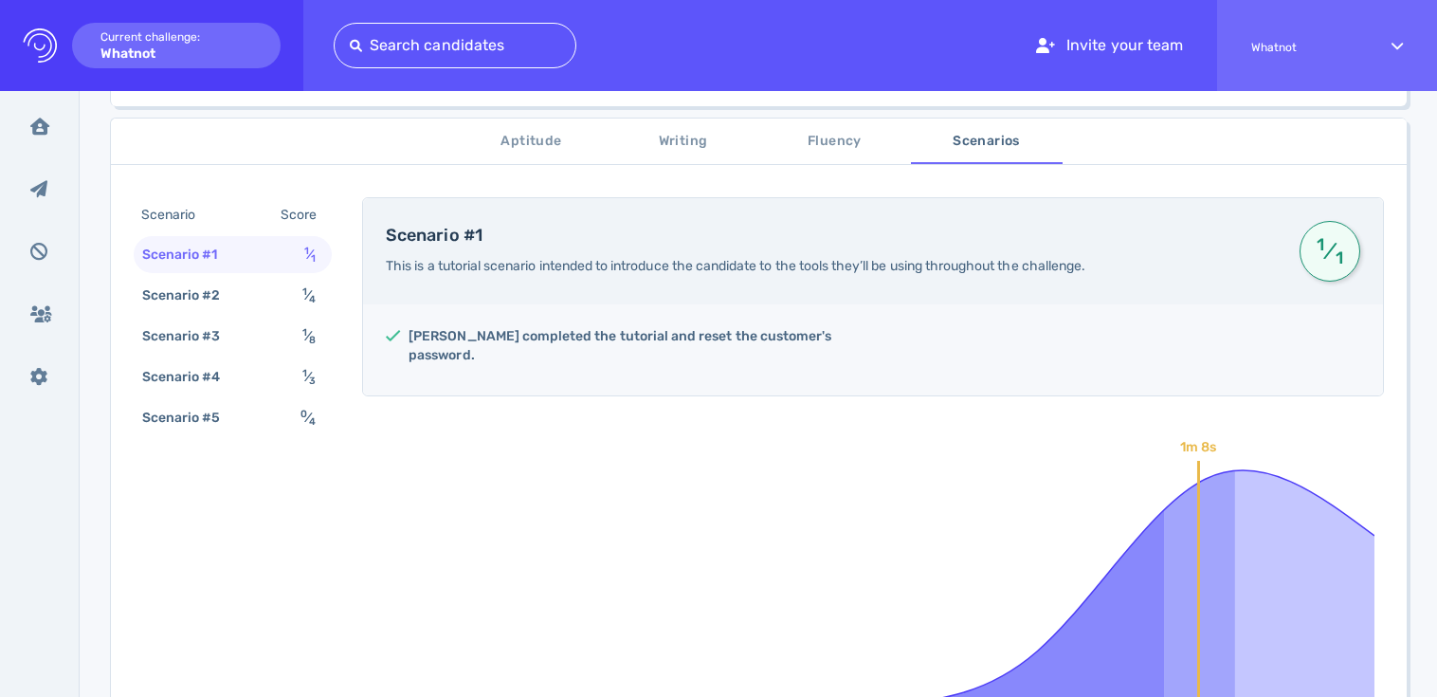
click at [206, 581] on div "Scenario Score Scenario #1 1 ⁄ 1 Scenario #2 1 ⁄ 4 Scenario #3 1 ⁄ 8 Scenario #…" at bounding box center [758, 519] width 1295 height 690
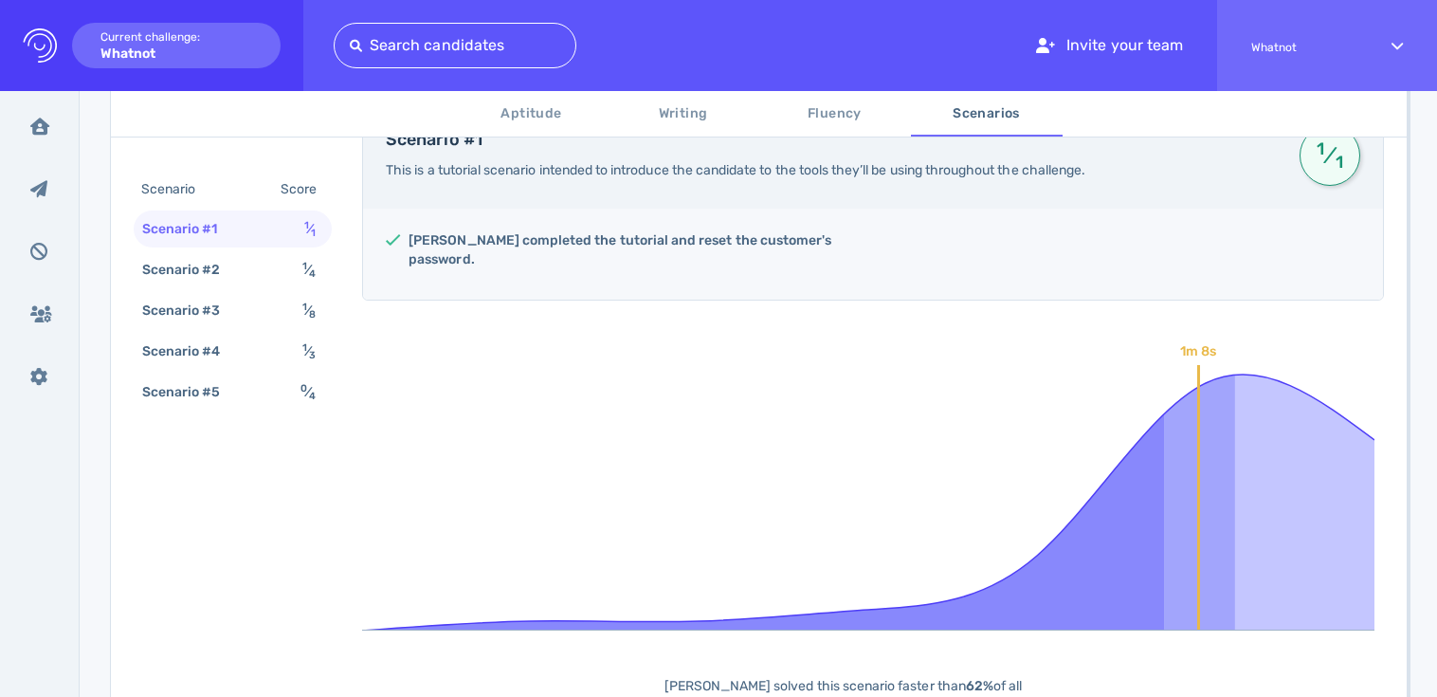
scroll to position [303, 0]
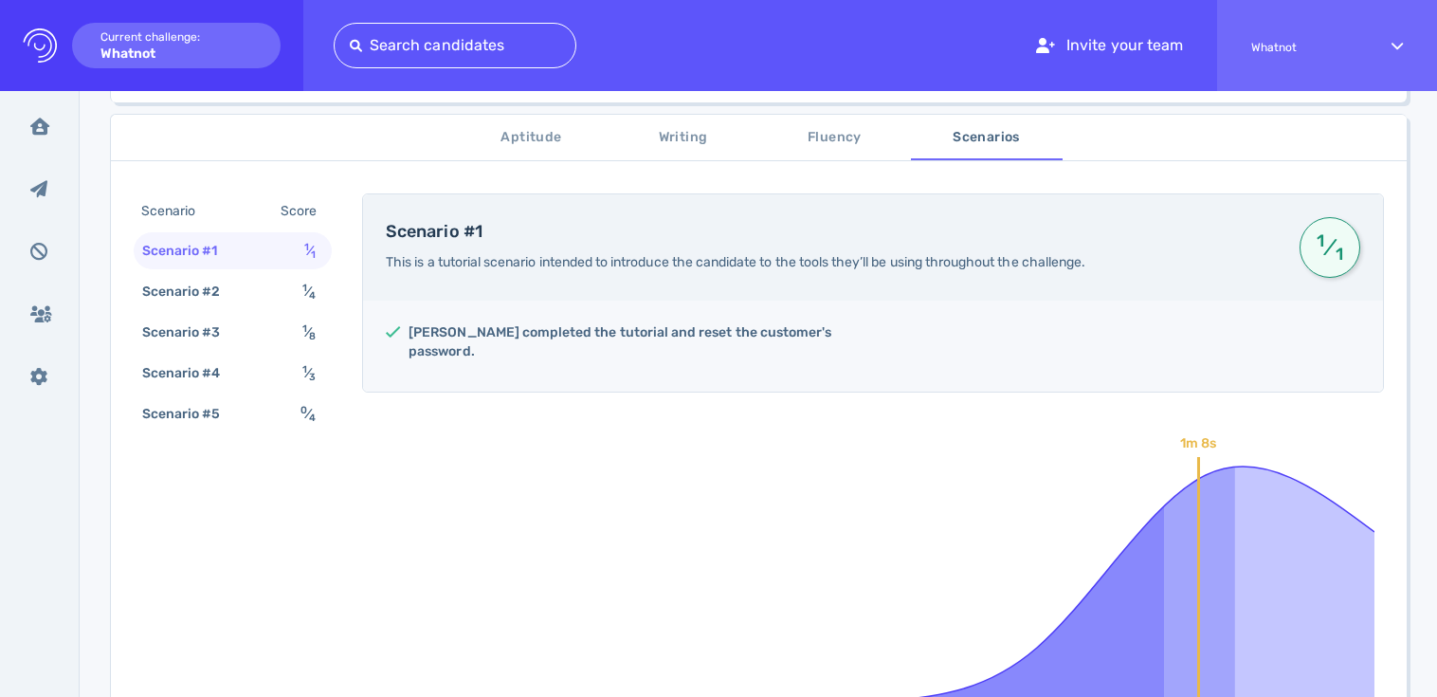
click at [206, 582] on div "Scenario Score Scenario #1 1 ⁄ 1 Scenario #2 1 ⁄ 4 Scenario #3 1 ⁄ 8 Scenario #…" at bounding box center [758, 516] width 1295 height 690
click at [544, 134] on span "Aptitude" at bounding box center [531, 138] width 129 height 24
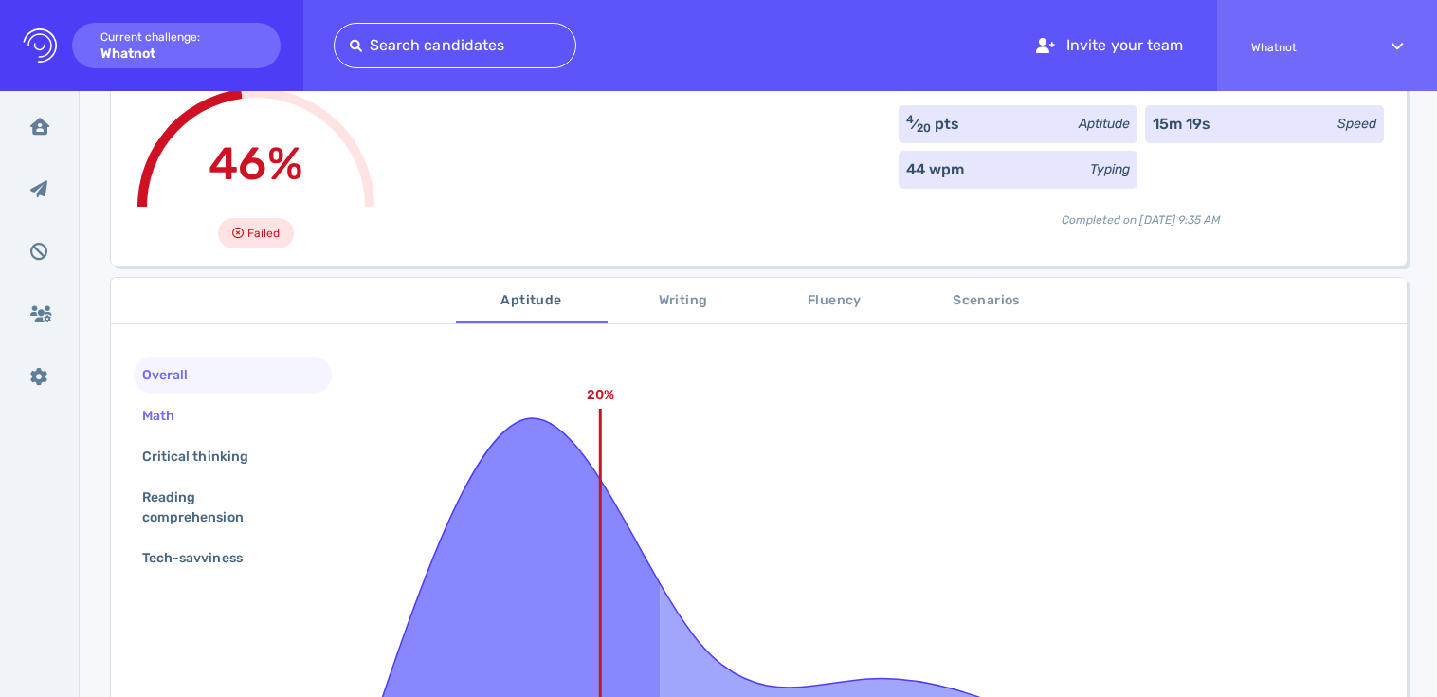
scroll to position [0, 0]
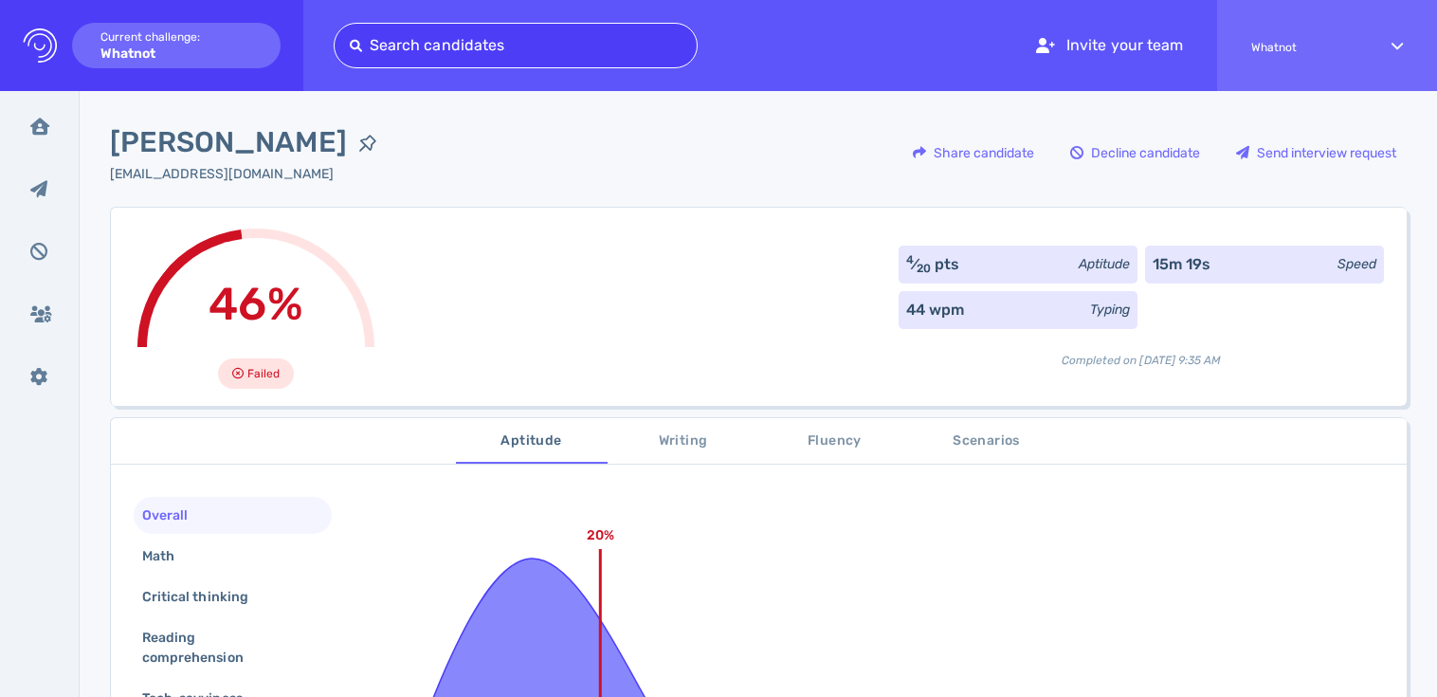
click at [469, 44] on div at bounding box center [516, 45] width 332 height 27
paste input "[PERSON_NAME]"
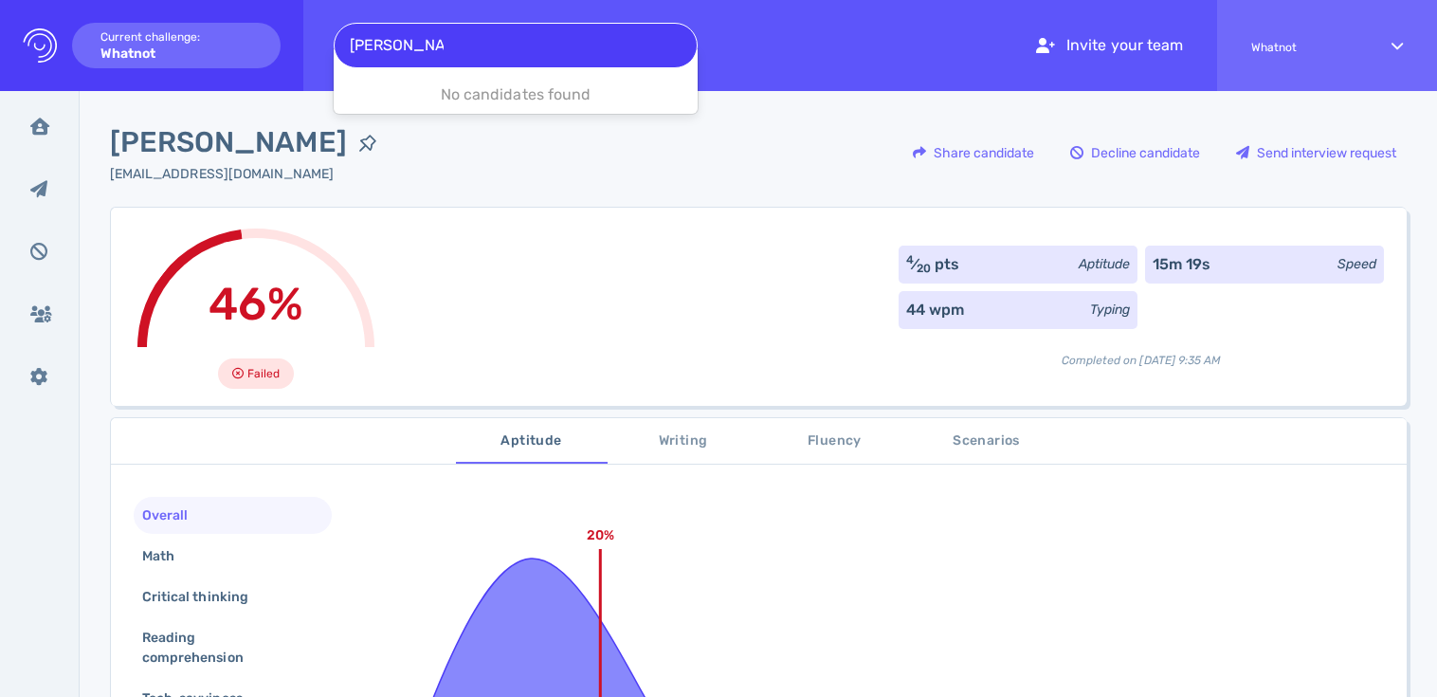
type input "[PERSON_NAME]"
